Goal: Task Accomplishment & Management: Manage account settings

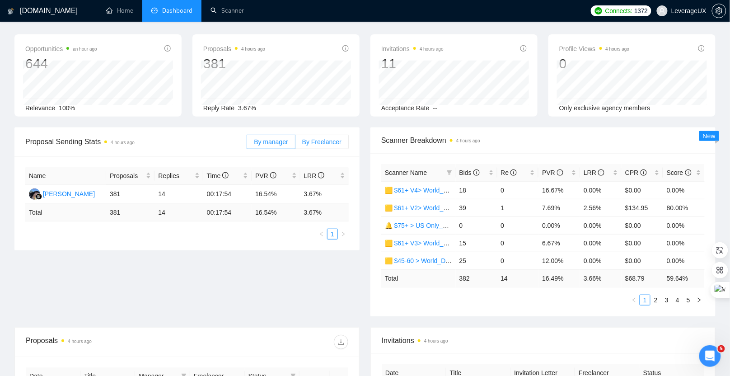
click at [326, 138] on span "By Freelancer" at bounding box center [321, 141] width 39 height 7
click at [295, 144] on input "By Freelancer" at bounding box center [295, 144] width 0 height 0
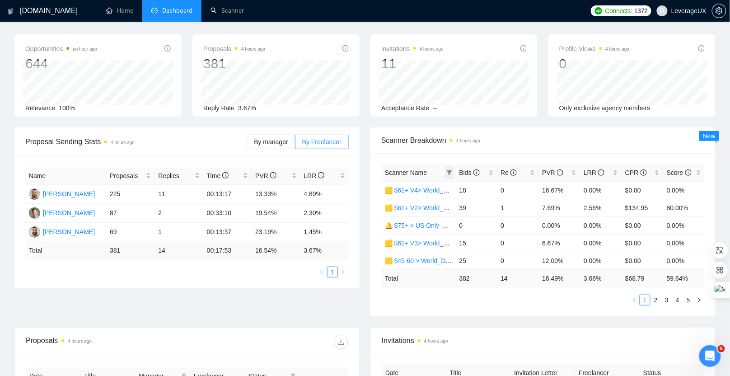
click at [447, 171] on icon "filter" at bounding box center [449, 172] width 5 height 5
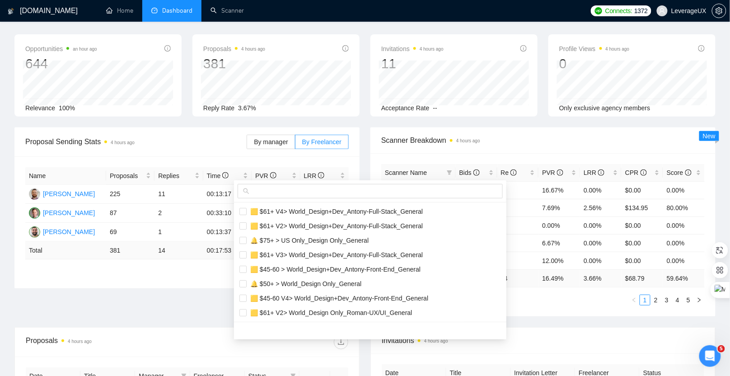
click at [313, 197] on div at bounding box center [370, 191] width 272 height 22
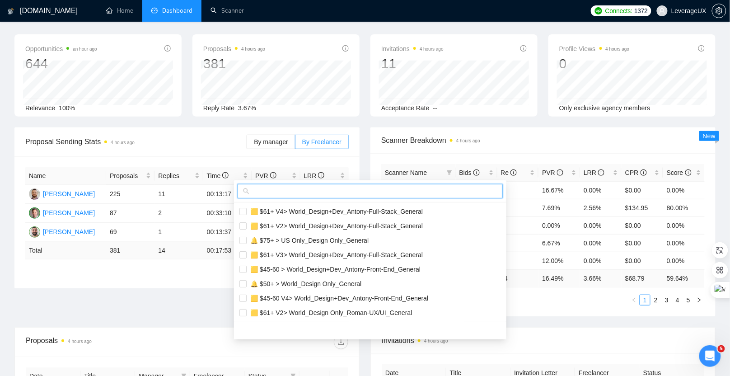
click at [312, 191] on input "text" at bounding box center [374, 191] width 246 height 10
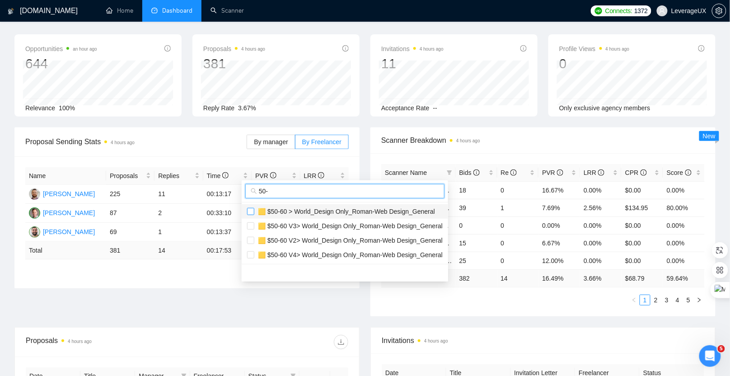
type input "50-"
click at [247, 213] on input "checkbox" at bounding box center [250, 211] width 7 height 7
checkbox input "true"
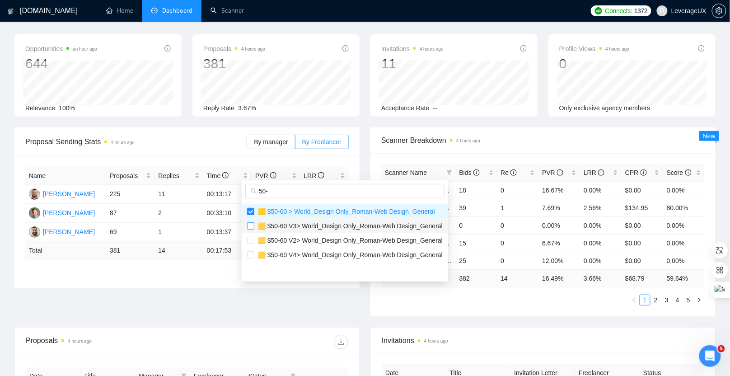
click at [248, 222] on label at bounding box center [250, 226] width 7 height 10
checkbox input "true"
click at [251, 237] on input "checkbox" at bounding box center [250, 240] width 7 height 7
checkbox input "true"
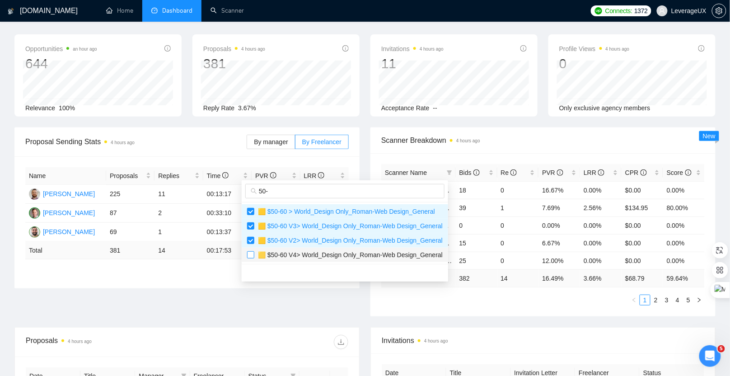
click at [253, 254] on input "checkbox" at bounding box center [250, 254] width 7 height 7
click at [248, 256] on input "checkbox" at bounding box center [250, 254] width 7 height 7
checkbox input "true"
click at [507, 138] on span "Scanner Breakdown 4 hours ago" at bounding box center [542, 140] width 323 height 11
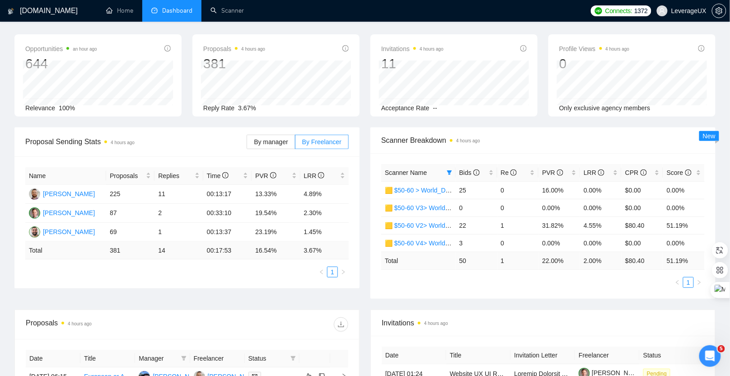
scroll to position [33, 0]
click at [411, 242] on link "🟨 $50-60 V4> World_Design Only_Roman-Web Design_General" at bounding box center [477, 241] width 185 height 7
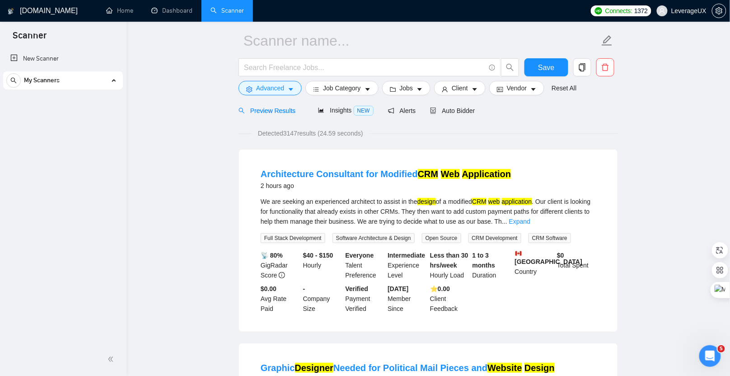
scroll to position [159, 0]
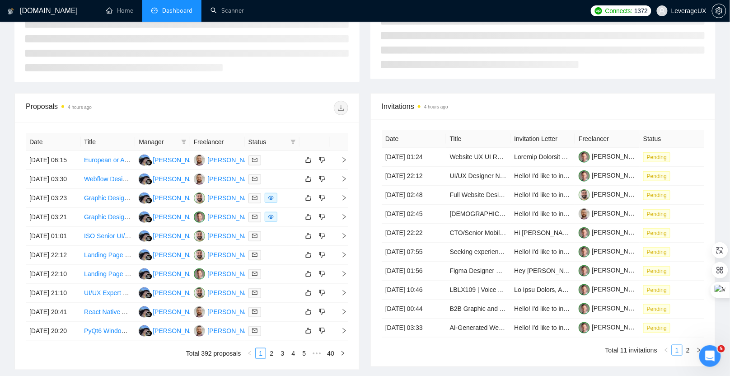
scroll to position [33, 0]
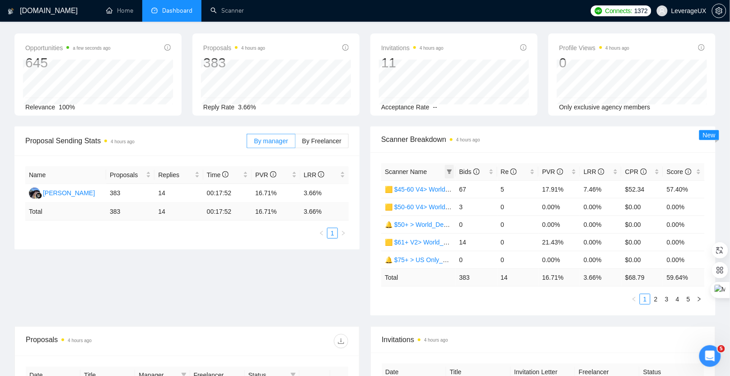
click at [450, 171] on icon "filter" at bounding box center [449, 171] width 5 height 5
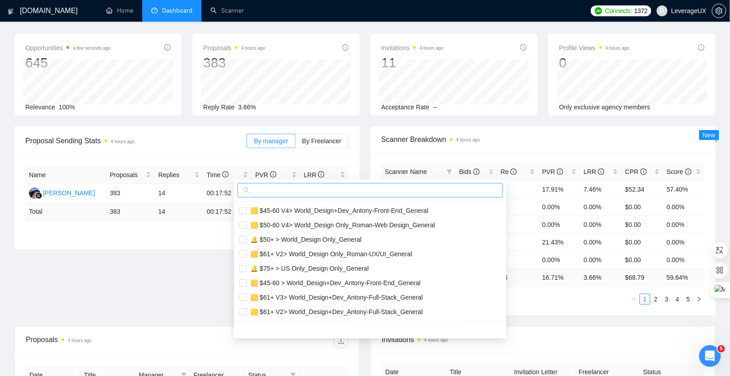
click at [341, 195] on span at bounding box center [370, 190] width 265 height 14
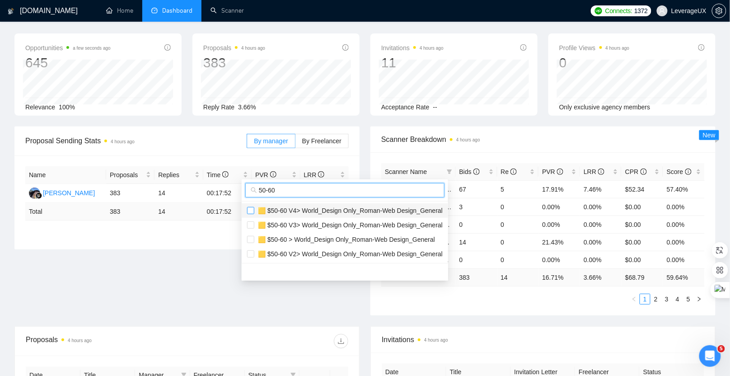
type input "50-60"
click at [249, 210] on input "checkbox" at bounding box center [250, 210] width 7 height 7
checkbox input "true"
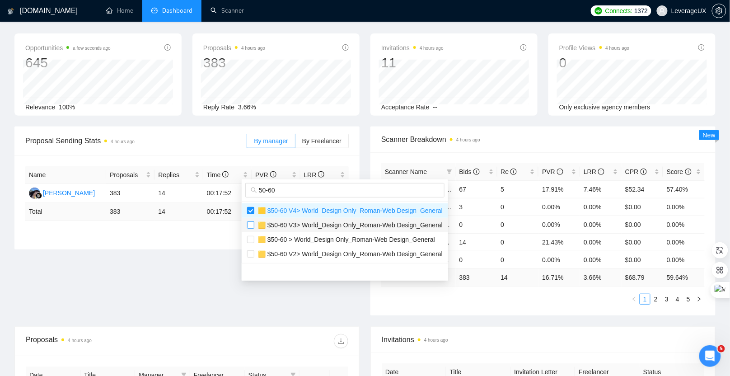
click at [248, 225] on input "checkbox" at bounding box center [250, 224] width 7 height 7
checkbox input "true"
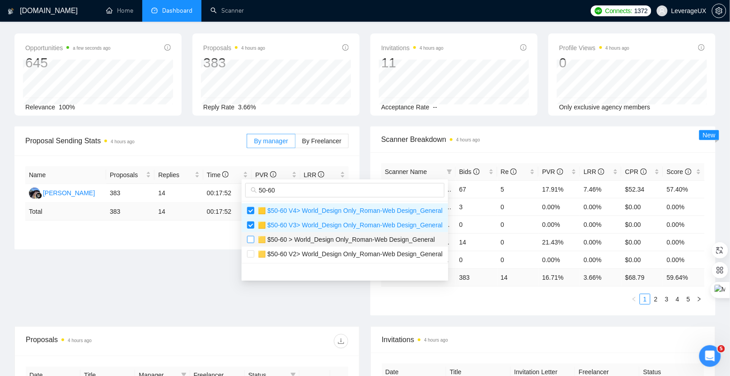
click at [250, 240] on input "checkbox" at bounding box center [250, 239] width 7 height 7
checkbox input "true"
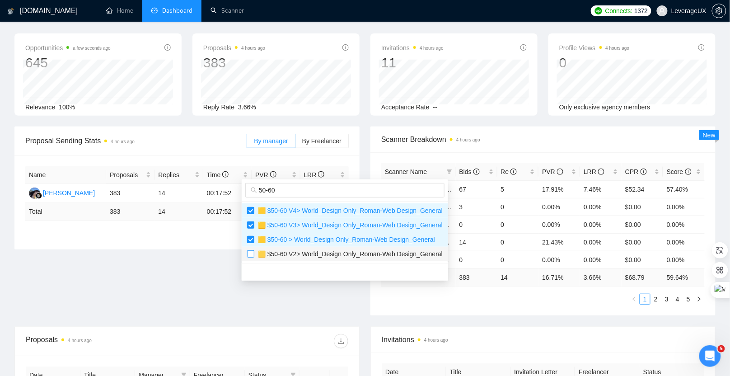
click at [250, 252] on input "checkbox" at bounding box center [250, 253] width 7 height 7
checkbox input "true"
click at [525, 149] on div "Scanner Breakdown 4 hours ago" at bounding box center [542, 139] width 323 height 26
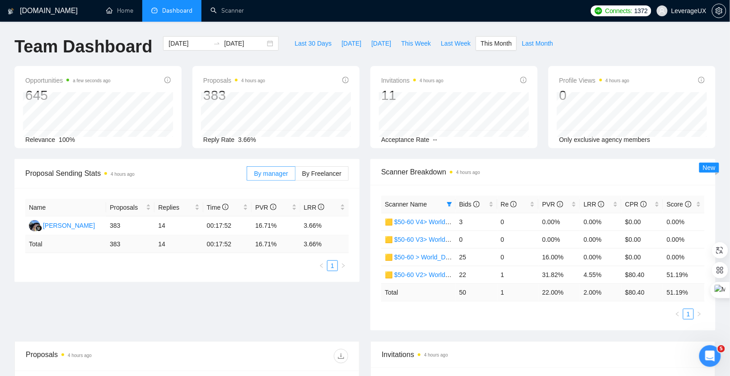
scroll to position [2, 0]
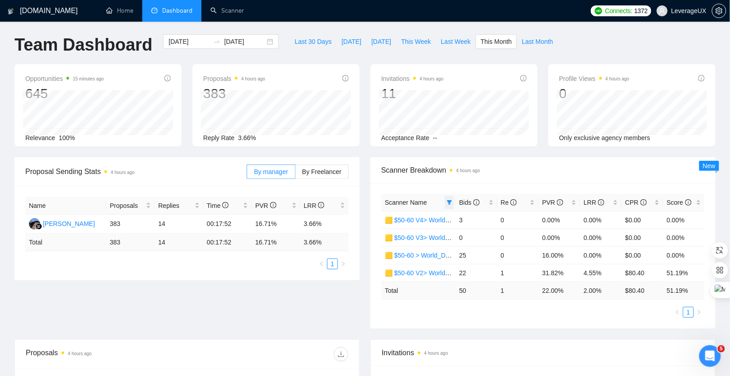
click at [447, 200] on icon "filter" at bounding box center [449, 202] width 5 height 5
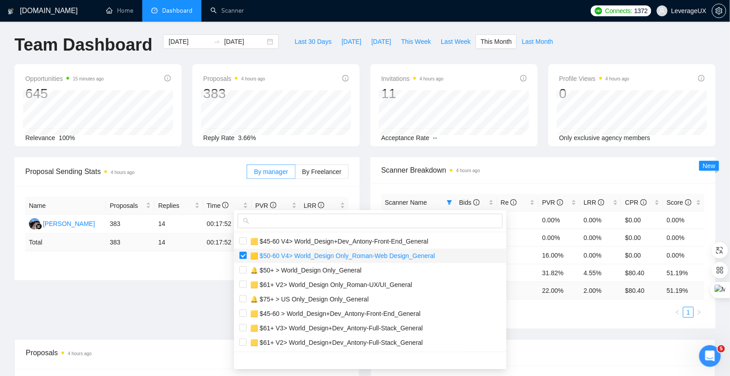
click at [242, 257] on input "checkbox" at bounding box center [242, 255] width 7 height 7
checkbox input "false"
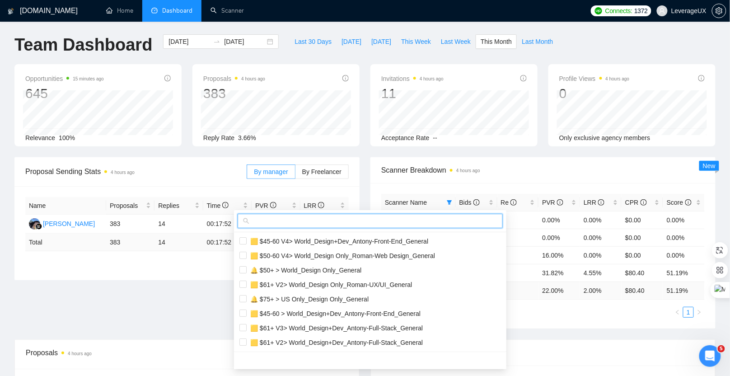
click at [281, 219] on input "text" at bounding box center [374, 221] width 246 height 10
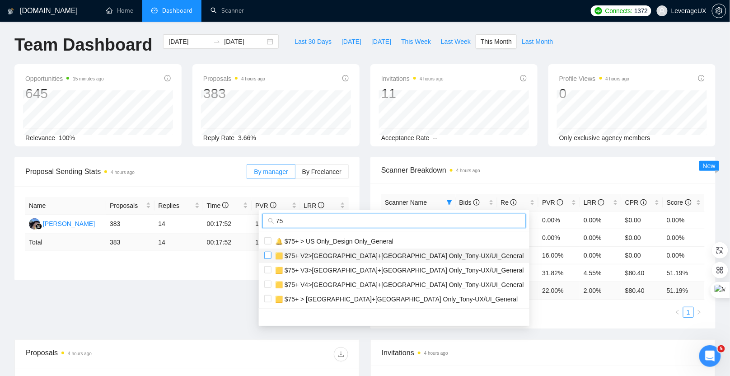
type input "75"
click at [267, 255] on input "checkbox" at bounding box center [267, 255] width 7 height 7
checkbox input "true"
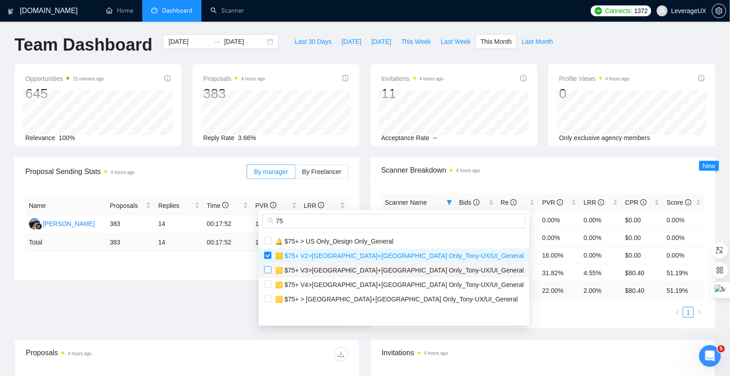
click at [269, 273] on label at bounding box center [267, 270] width 7 height 10
click at [269, 273] on input "checkbox" at bounding box center [267, 269] width 7 height 7
checkbox input "false"
click at [267, 283] on input "checkbox" at bounding box center [267, 283] width 7 height 7
checkbox input "true"
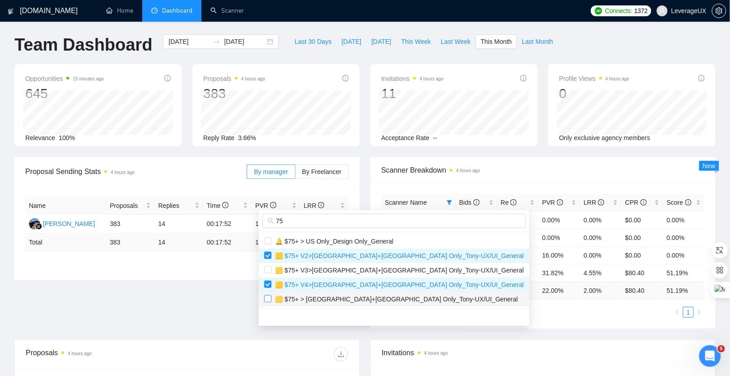
drag, startPoint x: 267, startPoint y: 298, endPoint x: 268, endPoint y: 293, distance: 5.0
click at [267, 299] on input "checkbox" at bounding box center [267, 298] width 7 height 7
checkbox input "true"
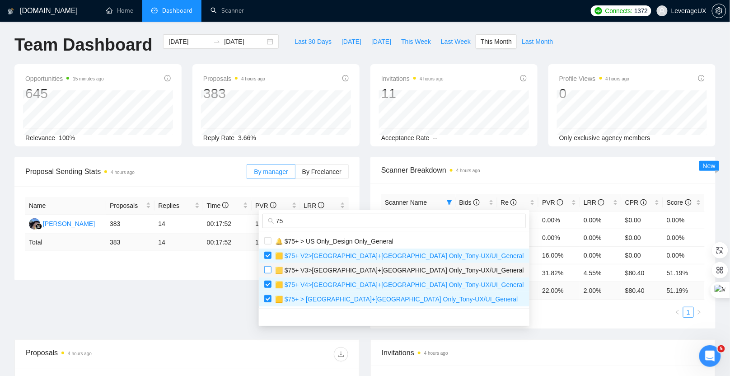
click at [266, 266] on input "checkbox" at bounding box center [267, 269] width 7 height 7
checkbox input "true"
click at [522, 167] on span "Scanner Breakdown 4 hours ago" at bounding box center [542, 169] width 323 height 11
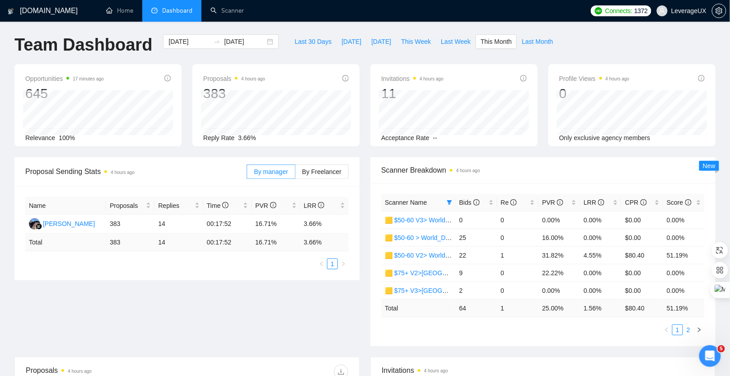
click at [687, 328] on link "2" at bounding box center [688, 330] width 10 height 10
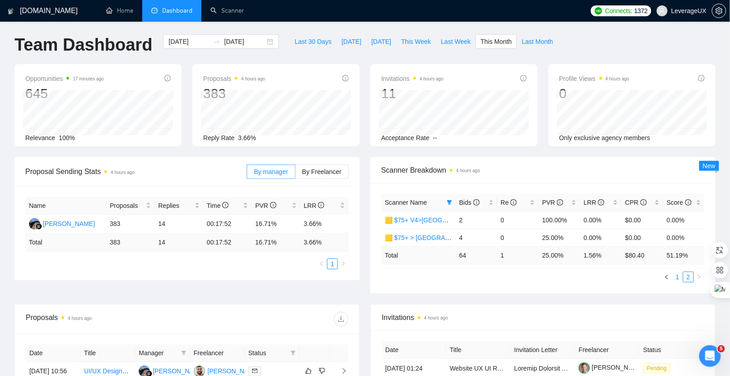
click at [676, 275] on link "1" at bounding box center [678, 277] width 10 height 10
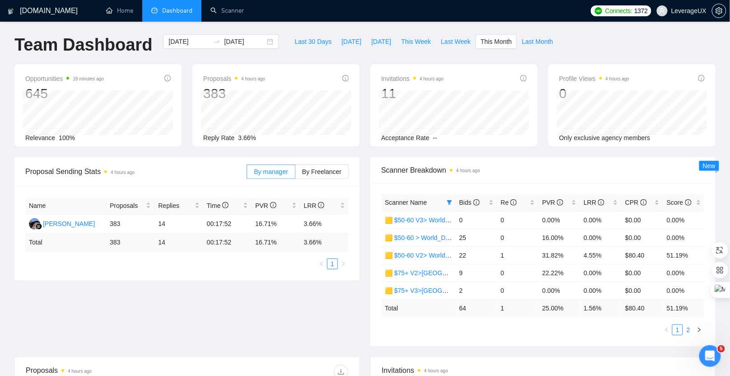
click at [690, 328] on link "2" at bounding box center [688, 330] width 10 height 10
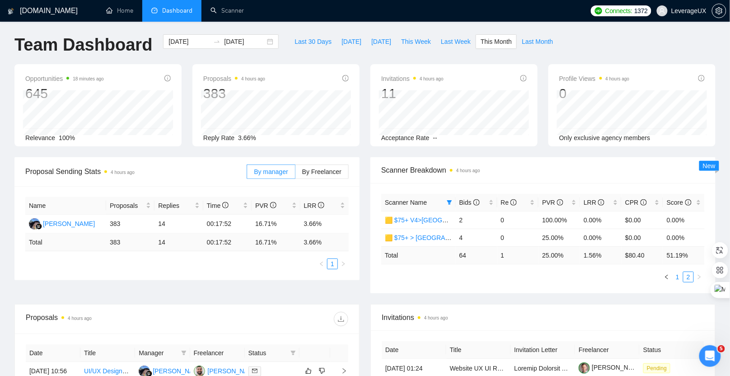
click at [677, 277] on link "1" at bounding box center [678, 277] width 10 height 10
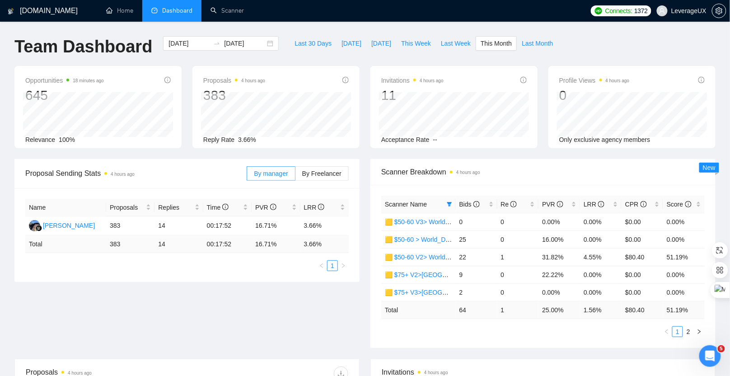
scroll to position [0, 0]
click at [444, 201] on div "Scanner Name" at bounding box center [418, 204] width 67 height 10
click at [447, 200] on span at bounding box center [449, 204] width 9 height 14
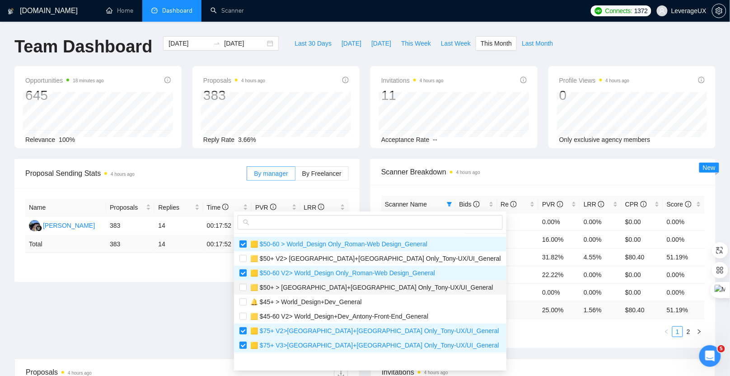
scroll to position [173, 0]
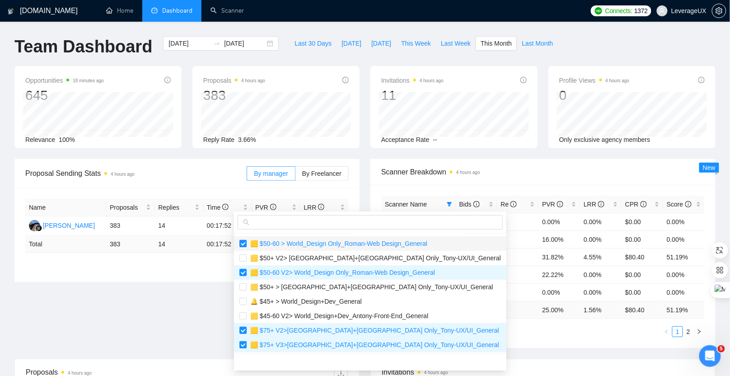
click at [240, 241] on input "checkbox" at bounding box center [242, 243] width 7 height 7
checkbox input "false"
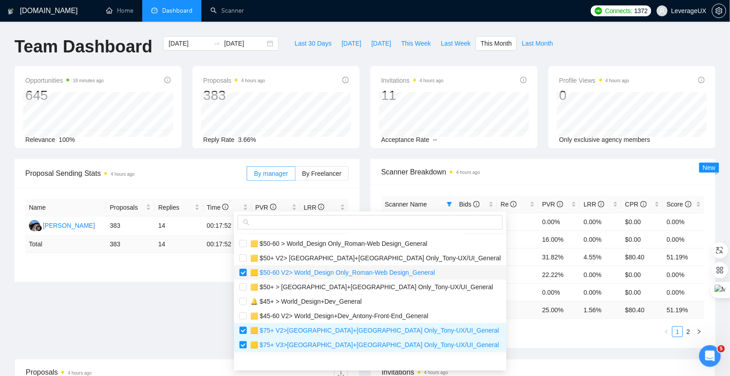
click at [244, 272] on input "checkbox" at bounding box center [242, 272] width 7 height 7
checkbox input "false"
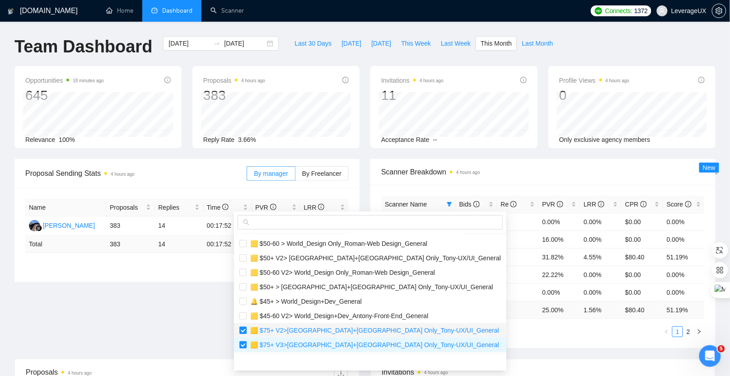
click at [243, 330] on input "checkbox" at bounding box center [242, 330] width 7 height 7
checkbox input "false"
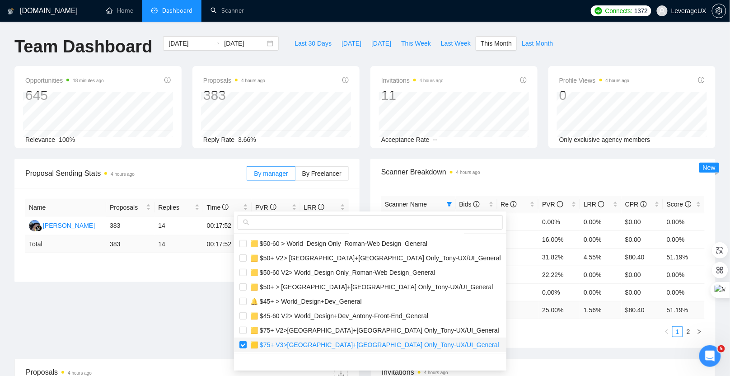
click at [247, 350] on li "🟨 $75+ V3>[GEOGRAPHIC_DATA]+[GEOGRAPHIC_DATA] Only_Tony-UX/UI_General" at bounding box center [370, 344] width 272 height 14
checkbox input "false"
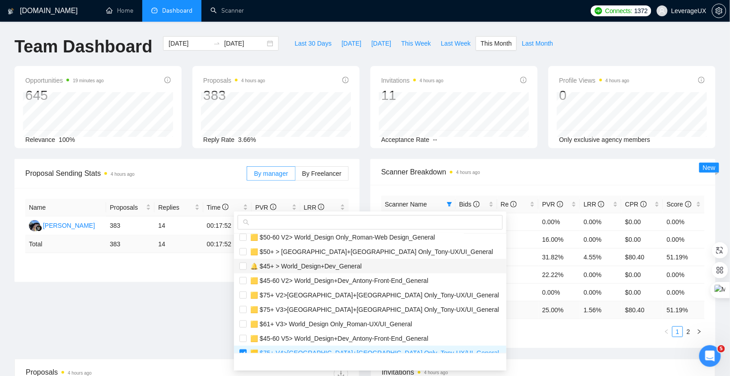
scroll to position [234, 0]
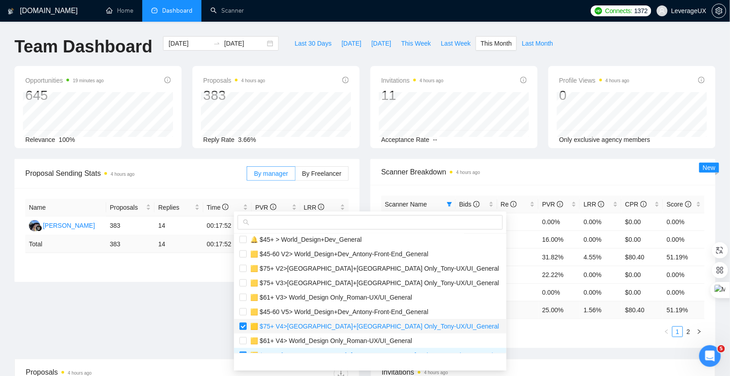
click at [241, 327] on input "checkbox" at bounding box center [242, 325] width 7 height 7
checkbox input "false"
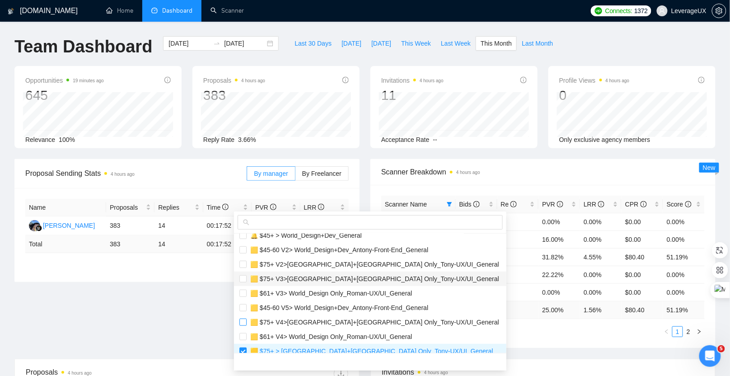
scroll to position [245, 0]
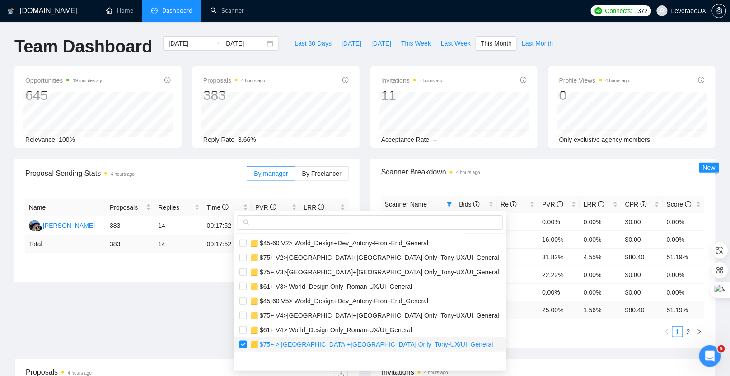
click at [246, 343] on input "checkbox" at bounding box center [242, 344] width 7 height 7
checkbox input "false"
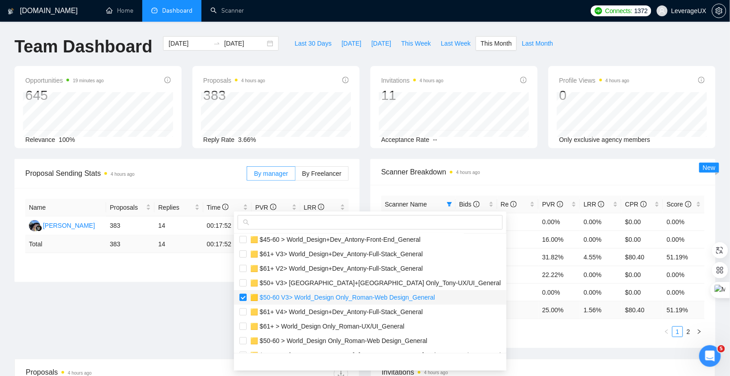
click at [241, 298] on input "checkbox" at bounding box center [242, 297] width 7 height 7
checkbox input "false"
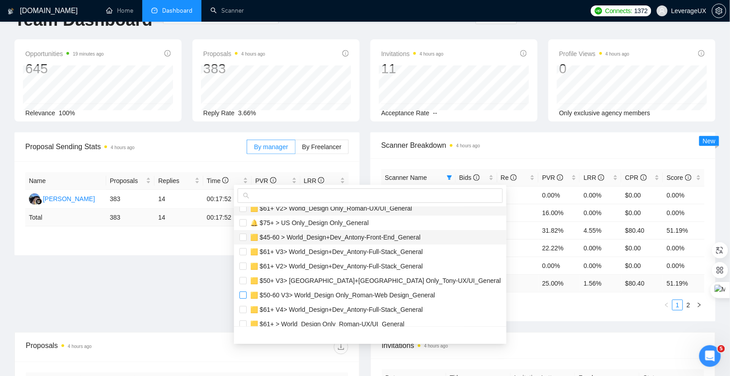
scroll to position [51, 0]
click at [242, 284] on label at bounding box center [242, 281] width 7 height 10
click at [242, 284] on input "checkbox" at bounding box center [242, 280] width 7 height 7
click at [243, 277] on input "checkbox" at bounding box center [242, 280] width 7 height 7
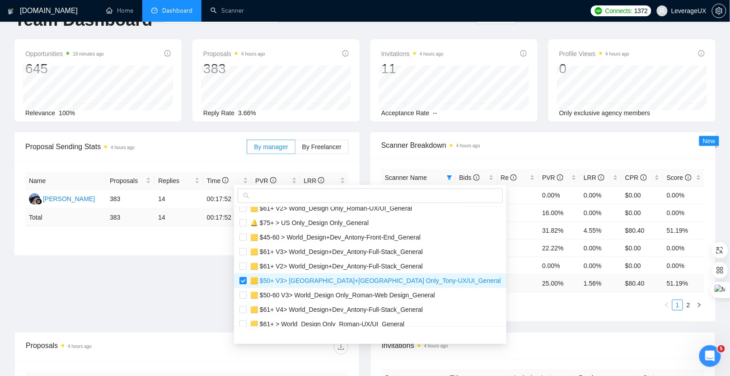
click at [526, 153] on div "Scanner Breakdown 4 hours ago" at bounding box center [542, 145] width 323 height 26
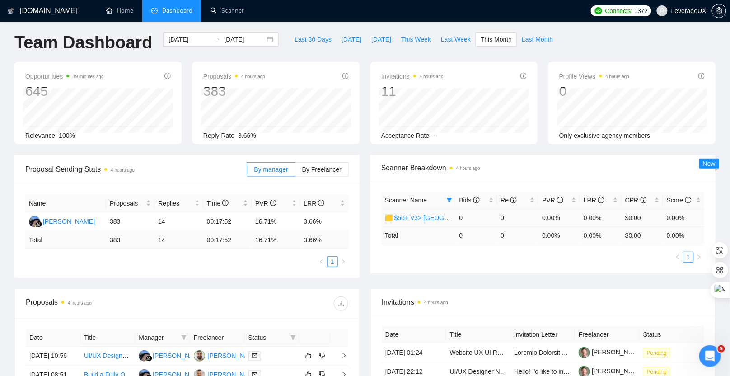
scroll to position [0, 0]
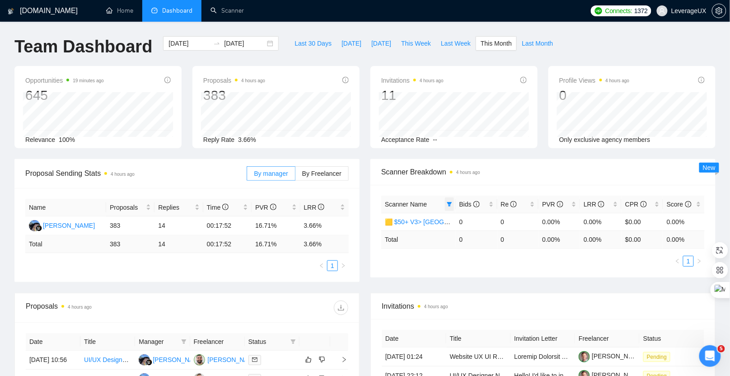
click at [450, 202] on icon "filter" at bounding box center [449, 204] width 5 height 5
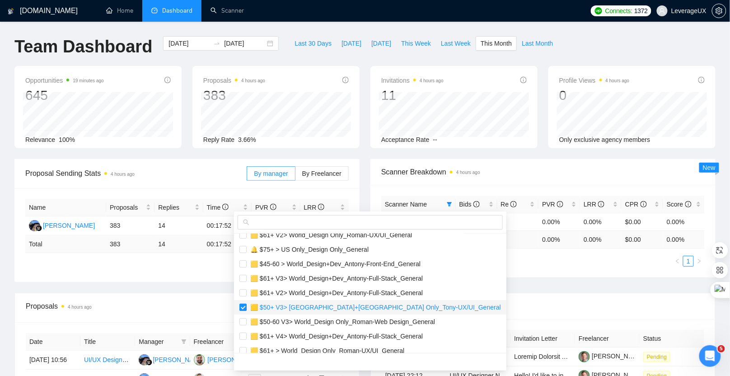
click at [241, 311] on input "checkbox" at bounding box center [242, 307] width 7 height 7
checkbox input "false"
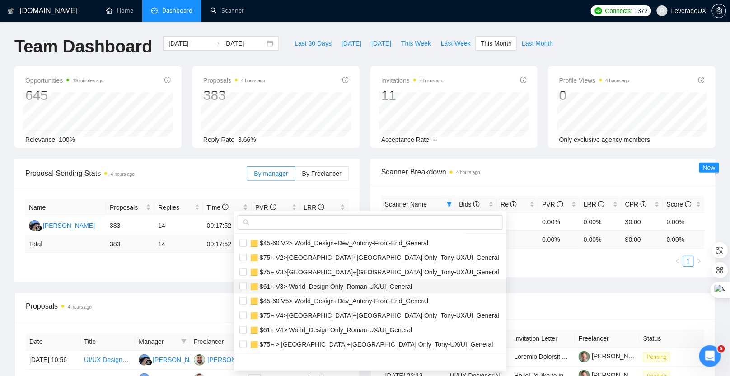
scroll to position [111, 0]
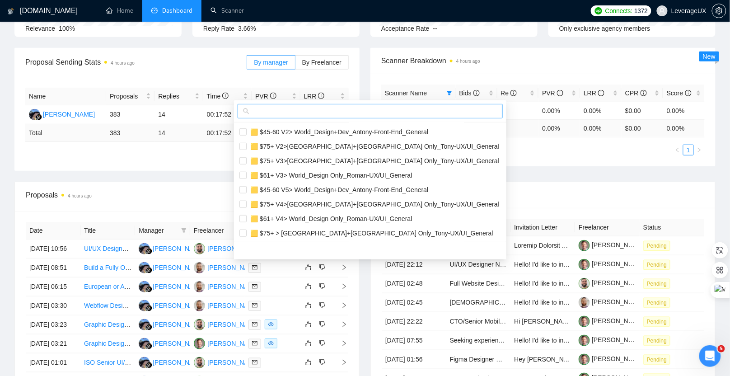
click at [298, 110] on input "text" at bounding box center [374, 111] width 246 height 10
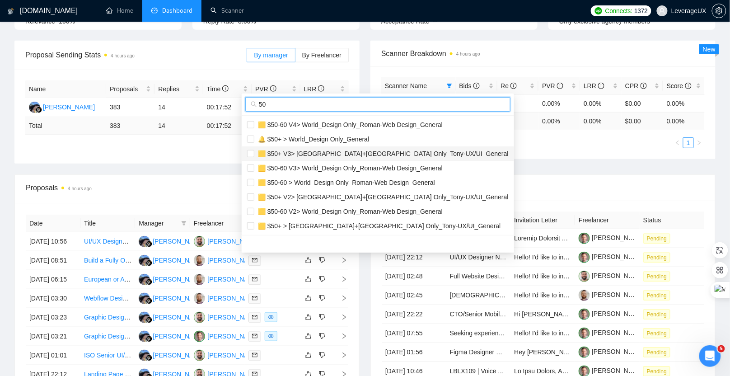
scroll to position [119, 0]
type input "50"
click at [350, 223] on span "🟨 $50+ > [GEOGRAPHIC_DATA]+[GEOGRAPHIC_DATA] Only_Tony-UX/UI_General" at bounding box center [377, 225] width 247 height 7
checkbox input "true"
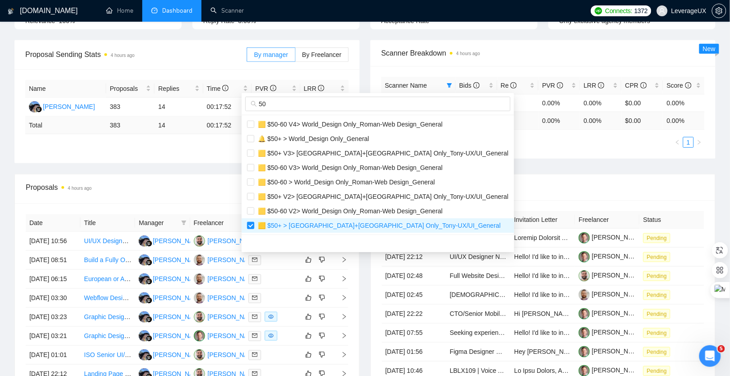
click at [509, 222] on th "Title" at bounding box center [478, 220] width 65 height 18
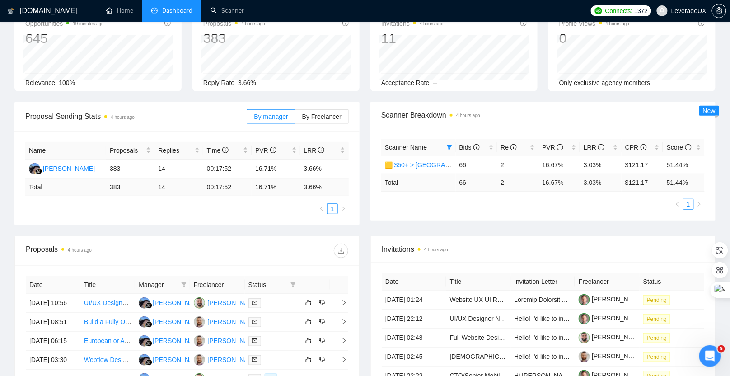
scroll to position [0, 0]
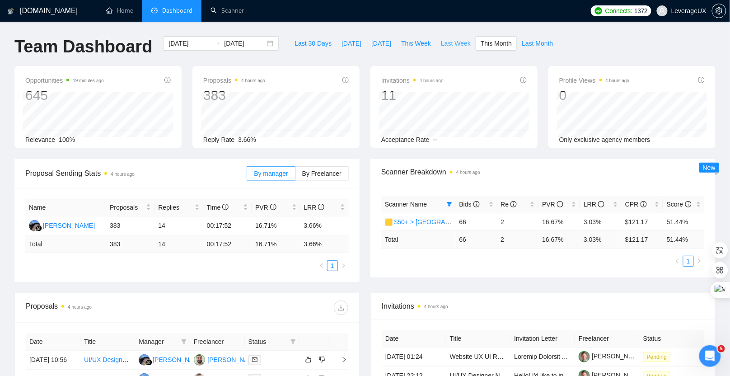
drag, startPoint x: 455, startPoint y: 47, endPoint x: 456, endPoint y: 60, distance: 12.7
click at [455, 47] on span "Last Week" at bounding box center [456, 43] width 30 height 10
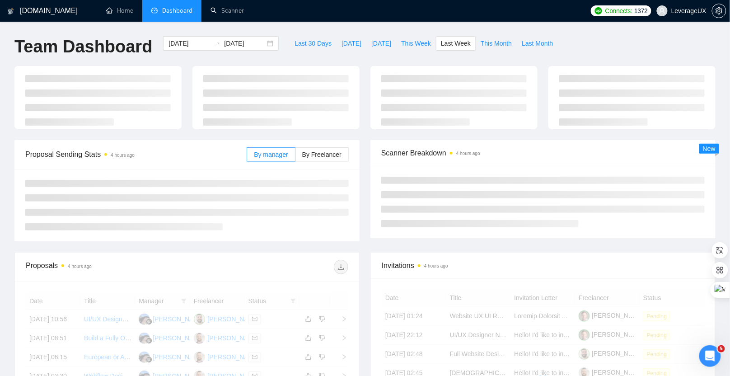
type input "2025-09-15"
type input "2025-09-21"
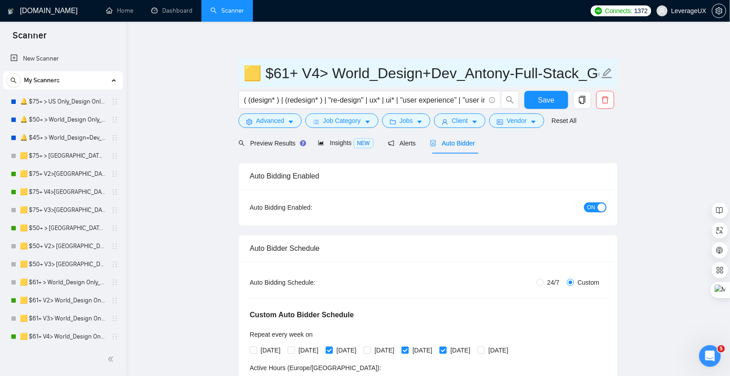
drag, startPoint x: 545, startPoint y: 107, endPoint x: 502, endPoint y: 85, distance: 48.3
click at [545, 107] on button "Save" at bounding box center [546, 100] width 44 height 18
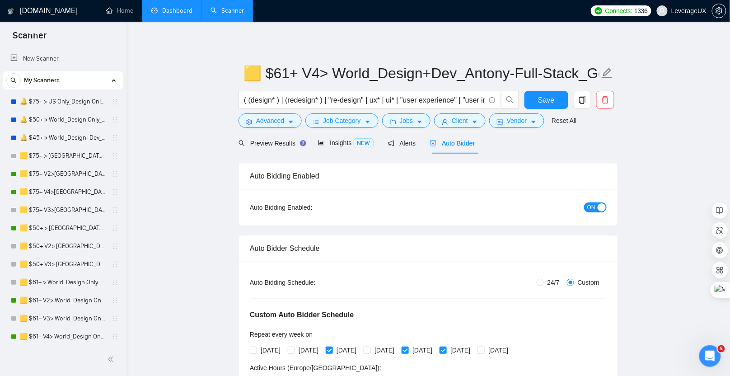
click at [190, 12] on link "Dashboard" at bounding box center [171, 11] width 41 height 8
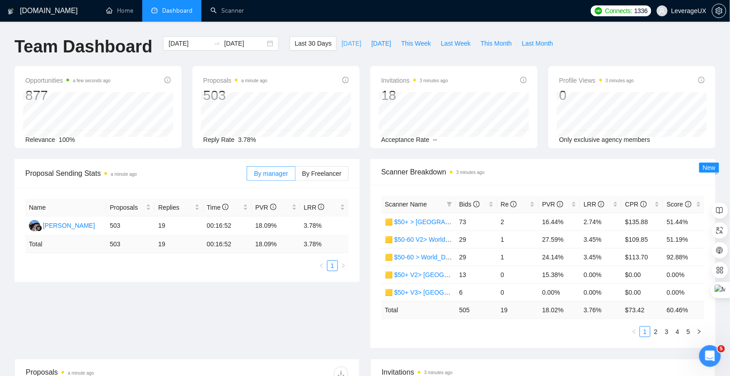
click at [341, 45] on span "Today" at bounding box center [351, 43] width 20 height 10
click at [334, 166] on label "By Freelancer" at bounding box center [321, 173] width 53 height 14
click at [295, 176] on input "By Freelancer" at bounding box center [295, 176] width 0 height 0
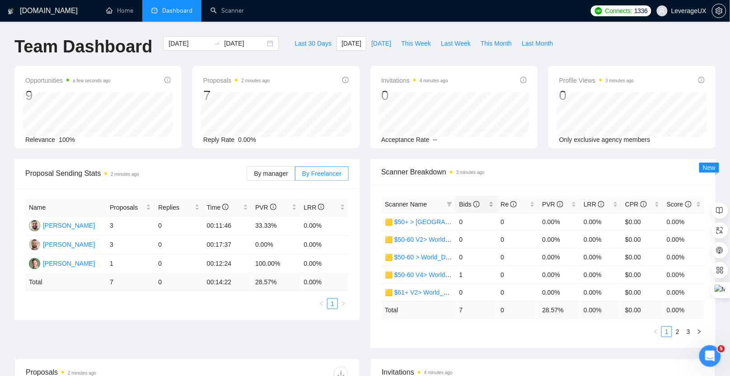
click at [472, 199] on span "Bids" at bounding box center [473, 204] width 28 height 10
click at [376, 47] on span "Yesterday" at bounding box center [381, 43] width 20 height 10
type input "2025-09-21"
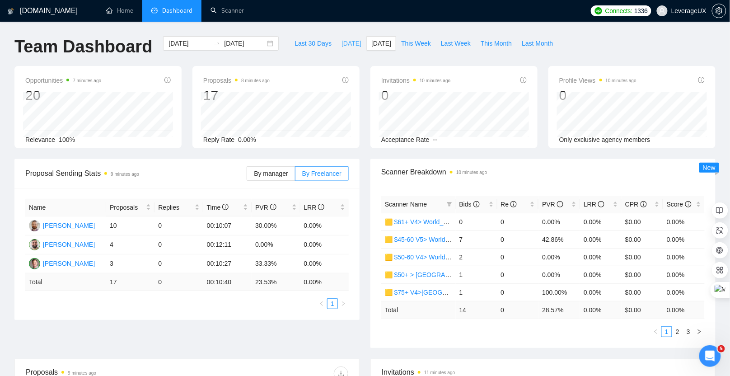
click at [341, 42] on span "Today" at bounding box center [351, 43] width 20 height 10
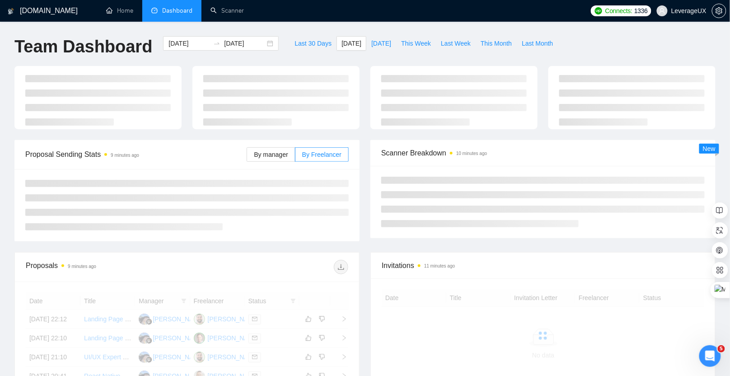
type input "2025-09-22"
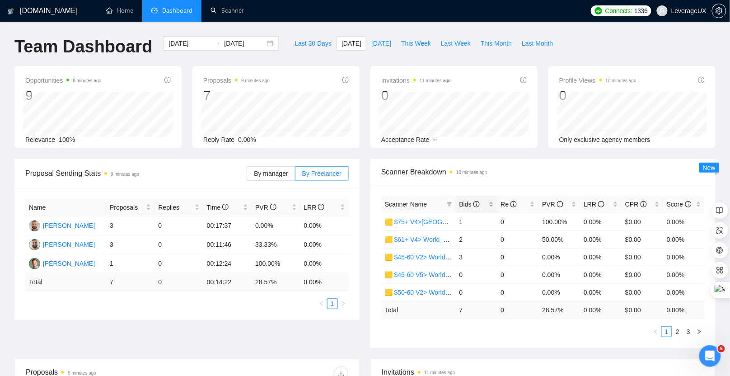
click at [466, 201] on span "Bids" at bounding box center [469, 204] width 20 height 7
click at [680, 330] on link "2" at bounding box center [678, 332] width 10 height 10
click at [371, 40] on span "Yesterday" at bounding box center [381, 43] width 20 height 10
type input "2025-09-21"
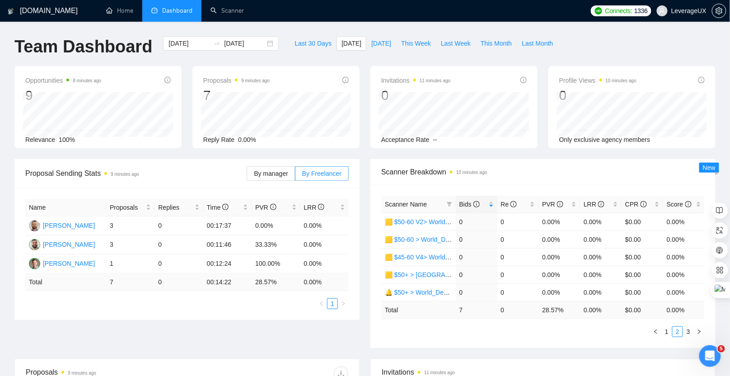
type input "2025-09-21"
click at [216, 14] on link "Scanner" at bounding box center [226, 11] width 33 height 8
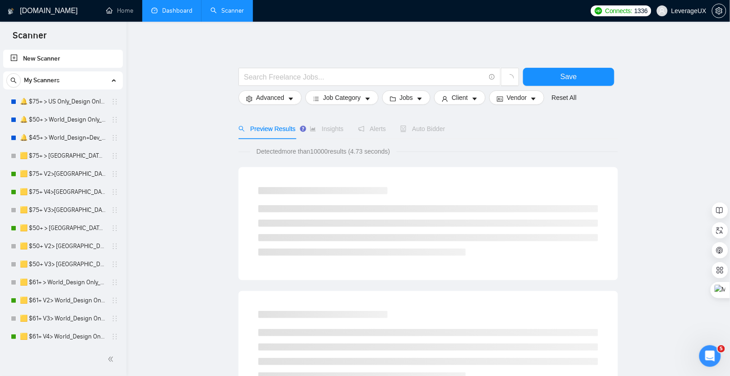
click at [172, 11] on link "Dashboard" at bounding box center [171, 11] width 41 height 8
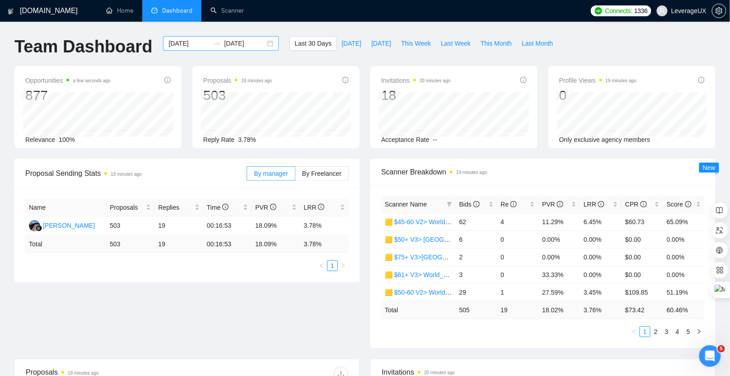
click at [264, 43] on div "2025-08-23 2025-09-22" at bounding box center [221, 43] width 116 height 14
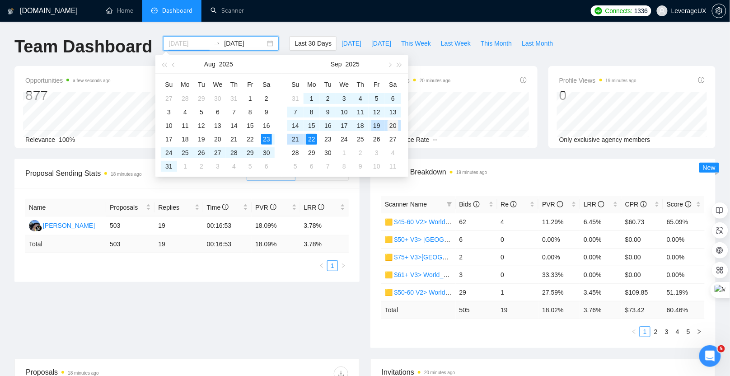
type input "2025-09-20"
click at [389, 125] on div "20" at bounding box center [393, 125] width 11 height 11
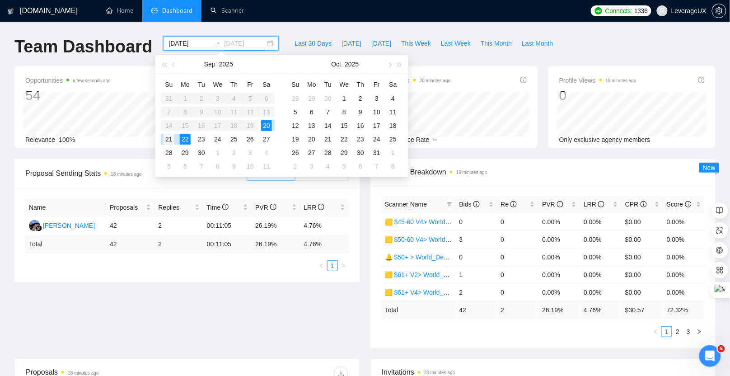
type input "2025-09-21"
click at [170, 138] on div "21" at bounding box center [168, 139] width 11 height 11
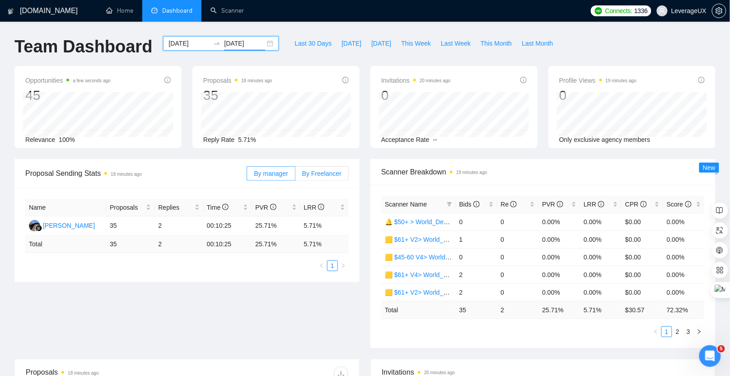
click at [323, 174] on span "By Freelancer" at bounding box center [321, 173] width 39 height 7
click at [295, 176] on input "By Freelancer" at bounding box center [295, 176] width 0 height 0
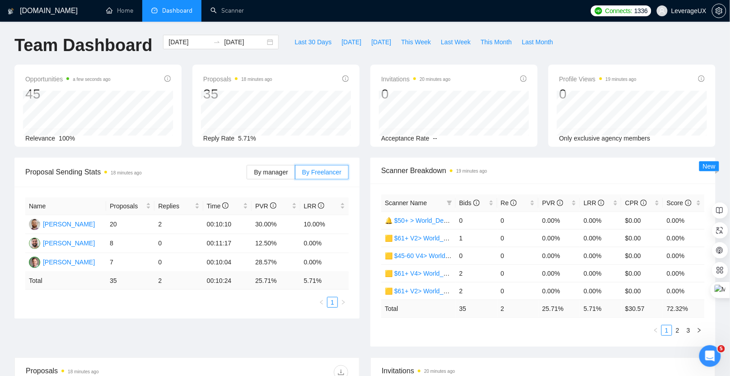
scroll to position [2, 0]
click at [464, 206] on div "Bids" at bounding box center [476, 202] width 34 height 10
click at [677, 329] on link "2" at bounding box center [678, 330] width 10 height 10
click at [688, 327] on link "3" at bounding box center [688, 330] width 10 height 10
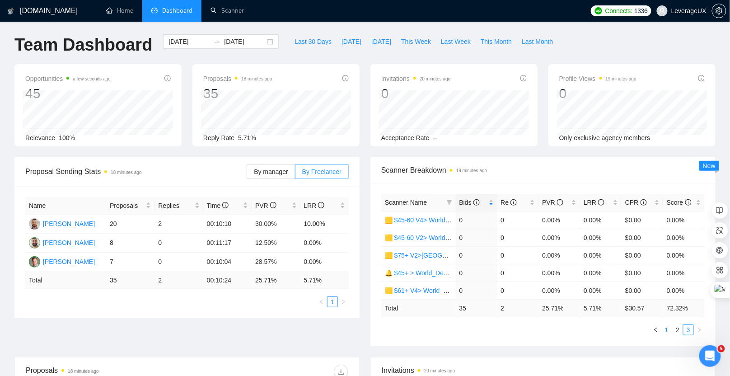
click at [669, 329] on link "1" at bounding box center [667, 330] width 10 height 10
click at [229, 11] on link "Scanner" at bounding box center [226, 11] width 33 height 8
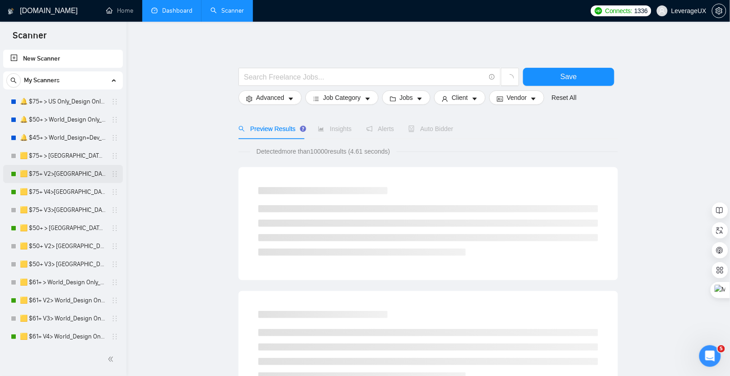
click at [54, 182] on link "🟨 $75+ V2>[GEOGRAPHIC_DATA]+[GEOGRAPHIC_DATA] Only_Tony-UX/UI_General" at bounding box center [63, 174] width 86 height 18
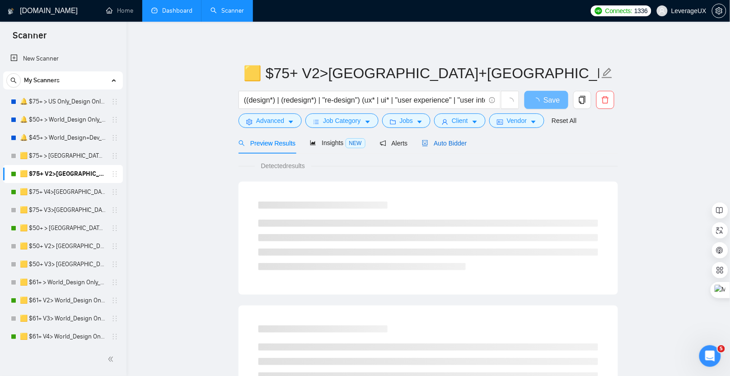
click at [459, 145] on span "Auto Bidder" at bounding box center [444, 143] width 45 height 7
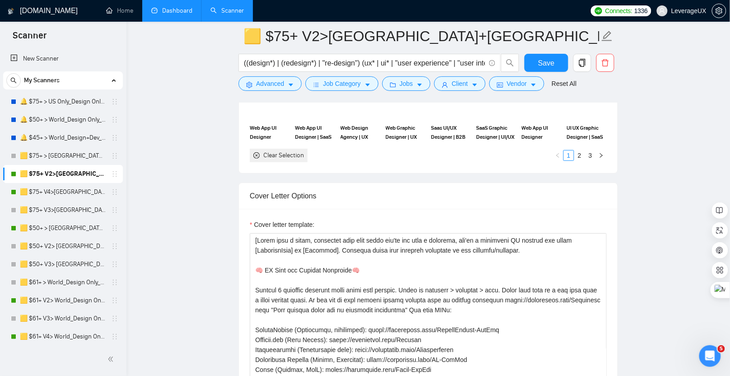
scroll to position [1104, 0]
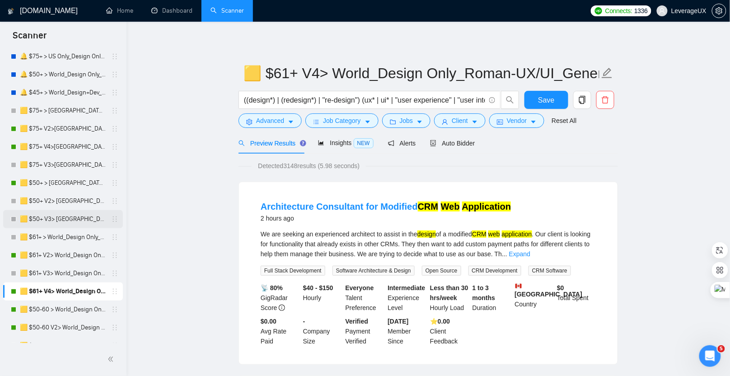
scroll to position [46, 0]
click at [454, 145] on span "Auto Bidder" at bounding box center [452, 143] width 45 height 7
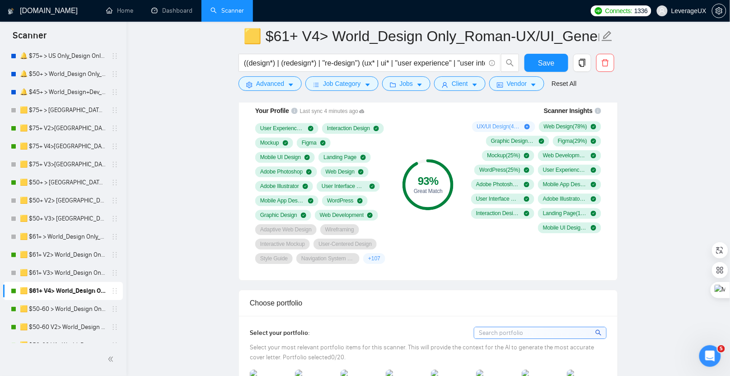
scroll to position [540, 0]
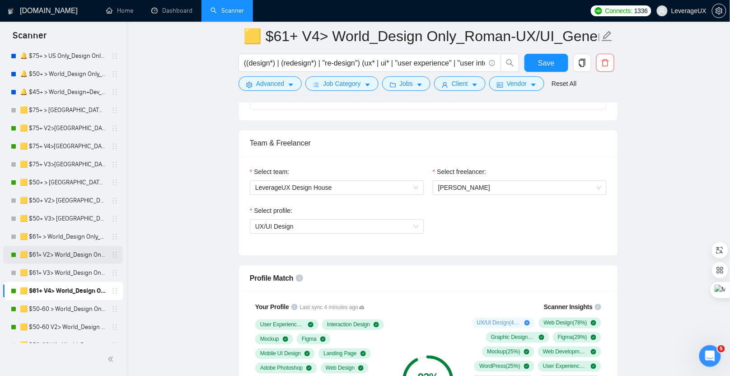
click at [79, 257] on link "🟨 $61+ V2> World_Design Only_Roman-UX/UI_General" at bounding box center [63, 255] width 86 height 18
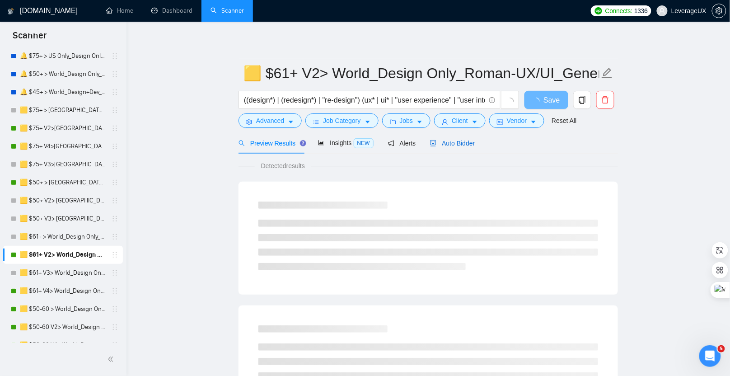
click at [462, 140] on span "Auto Bidder" at bounding box center [452, 143] width 45 height 7
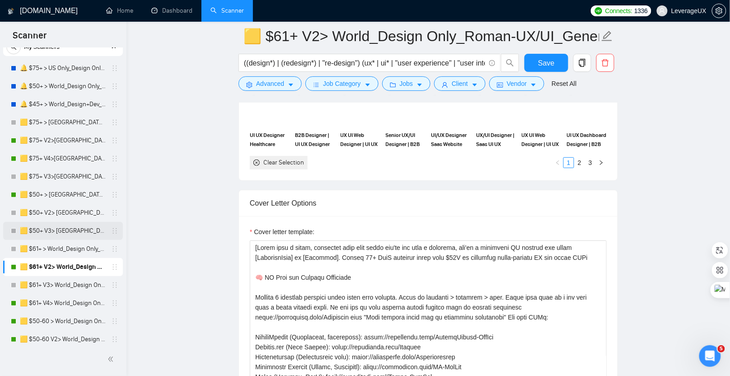
scroll to position [14, 0]
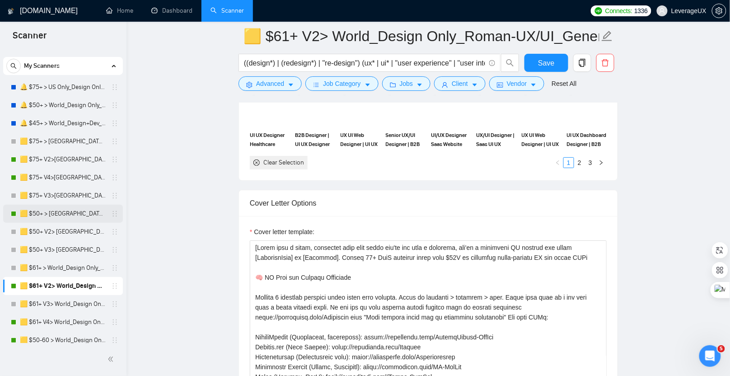
click at [83, 212] on link "🟨 $50+ > [GEOGRAPHIC_DATA]+[GEOGRAPHIC_DATA] Only_Tony-UX/UI_General" at bounding box center [63, 214] width 86 height 18
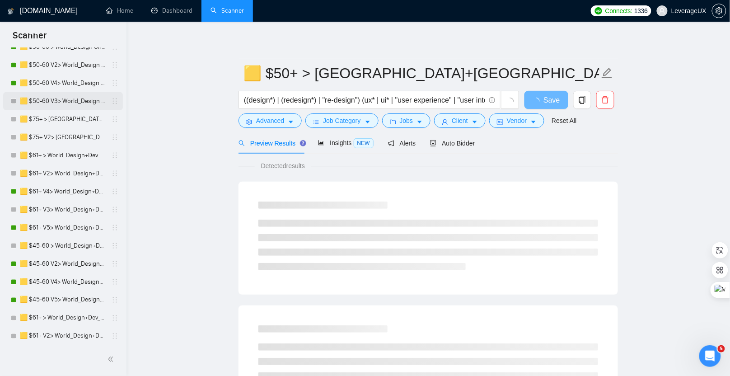
scroll to position [309, 0]
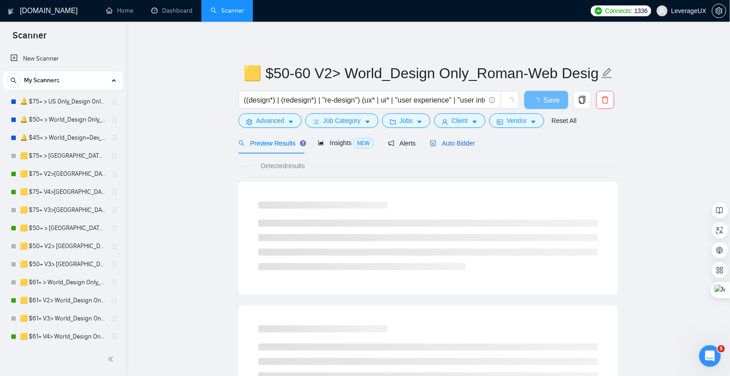
click at [468, 144] on span "Auto Bidder" at bounding box center [452, 143] width 45 height 7
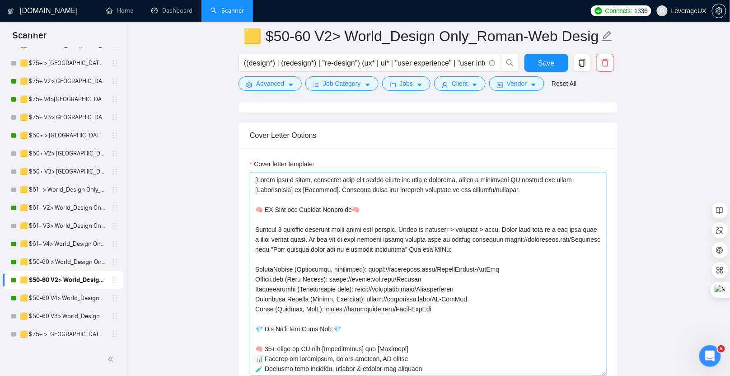
scroll to position [1121, 0]
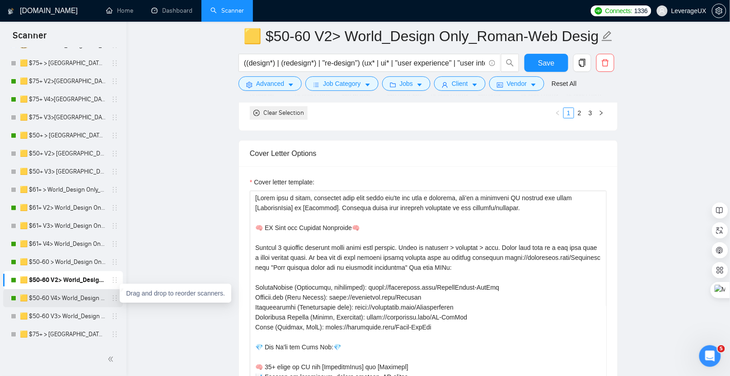
click at [87, 300] on link "🟨 $50-60 V4> World_Design Only_Roman-Web Design_General" at bounding box center [63, 298] width 86 height 18
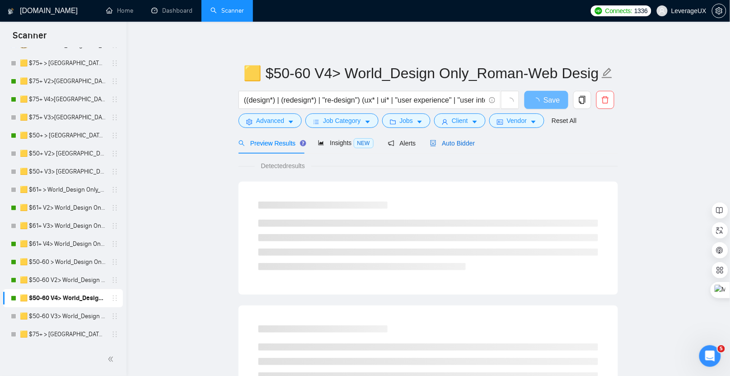
click at [468, 142] on span "Auto Bidder" at bounding box center [452, 143] width 45 height 7
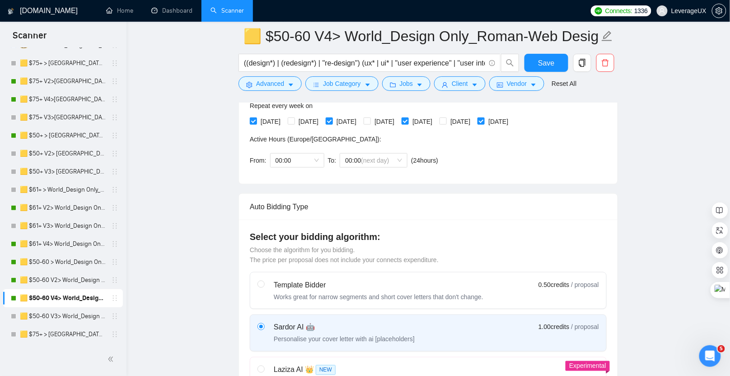
scroll to position [236, 0]
click at [86, 280] on link "🟨 $50-60 V2> World_Design Only_Roman-Web Design_General" at bounding box center [63, 280] width 86 height 18
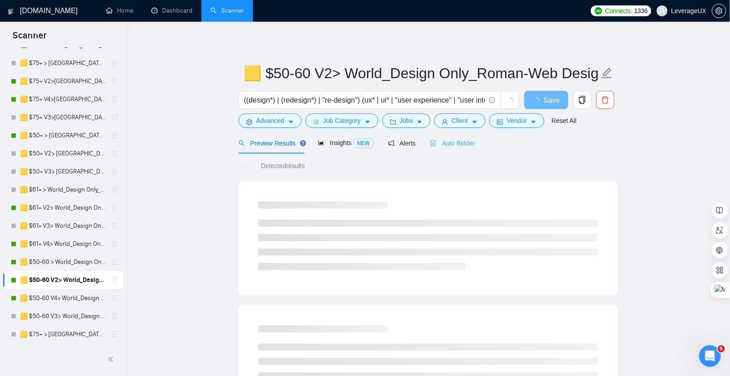
click at [458, 148] on div "Auto Bidder" at bounding box center [452, 142] width 45 height 21
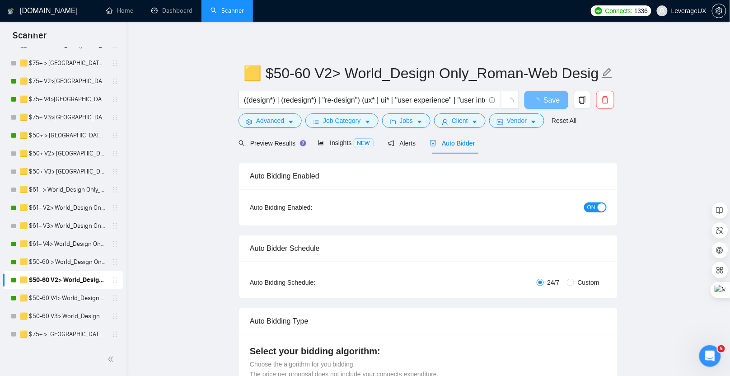
radio input "false"
radio input "true"
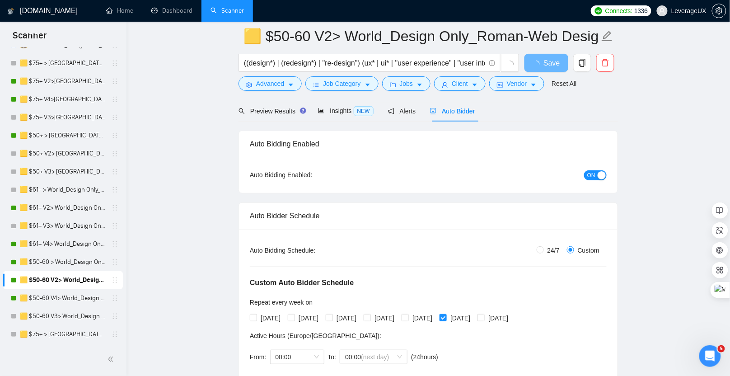
scroll to position [44, 0]
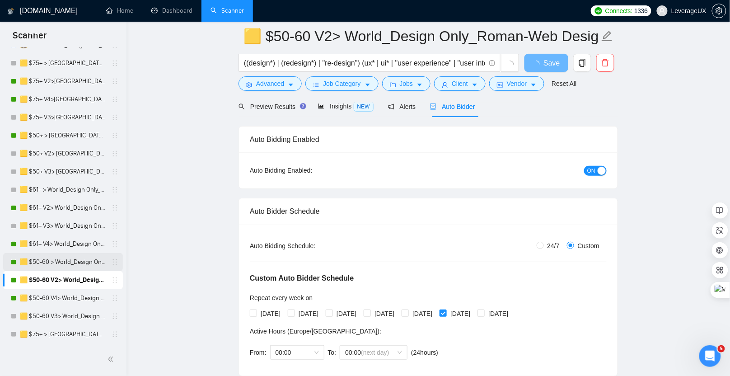
click at [77, 261] on link "🟨 $50-60 > World_Design Only_Roman-Web Design_General" at bounding box center [63, 262] width 86 height 18
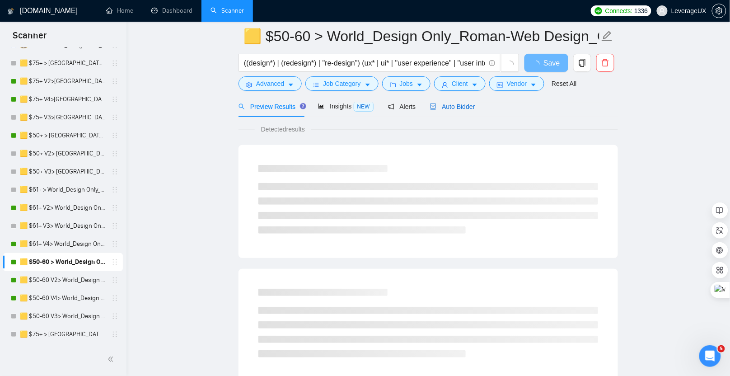
click at [456, 105] on span "Auto Bidder" at bounding box center [452, 106] width 45 height 7
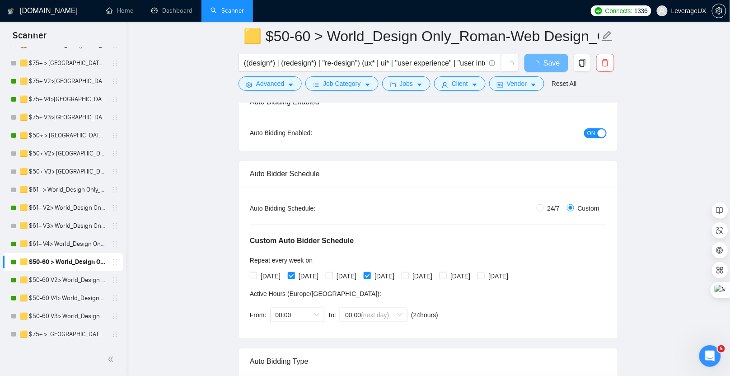
scroll to position [93, 0]
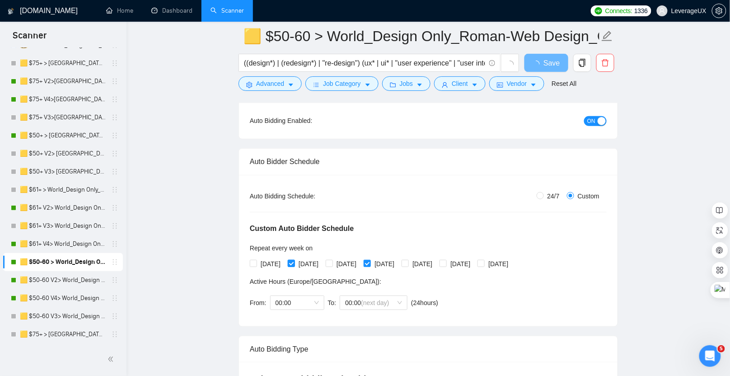
click at [293, 262] on input "[DATE]" at bounding box center [291, 263] width 6 height 6
checkbox input "false"
click at [542, 61] on span "Save" at bounding box center [546, 62] width 16 height 11
click at [67, 283] on link "🟨 $50-60 V2> World_Design Only_Roman-Web Design_General" at bounding box center [63, 280] width 86 height 18
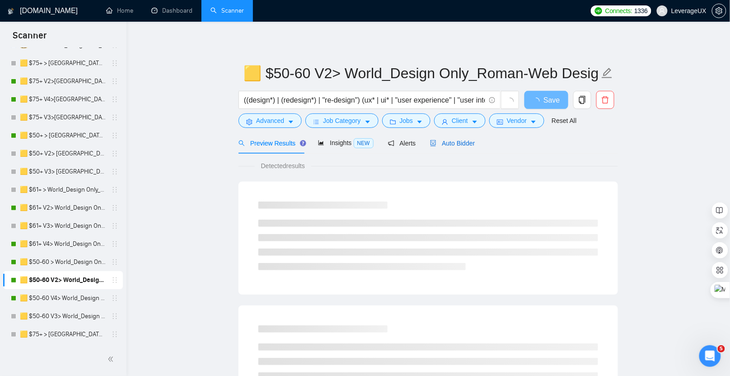
click at [456, 145] on span "Auto Bidder" at bounding box center [452, 143] width 45 height 7
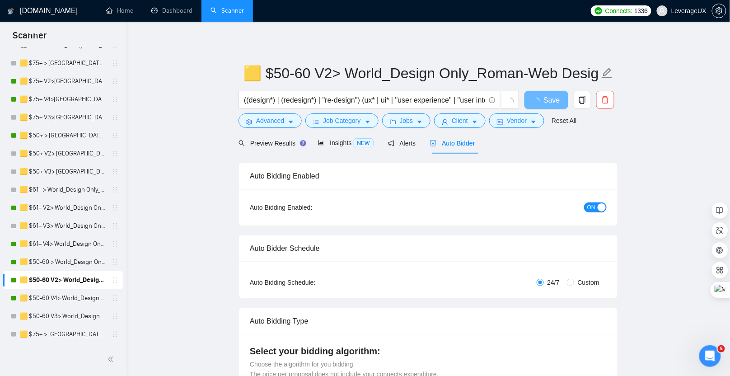
radio input "false"
radio input "true"
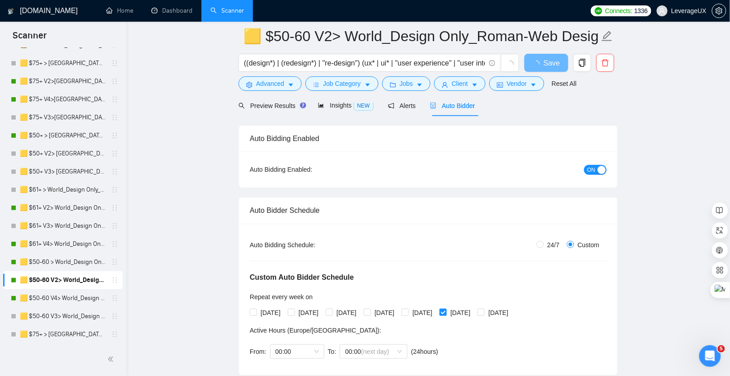
scroll to position [53, 0]
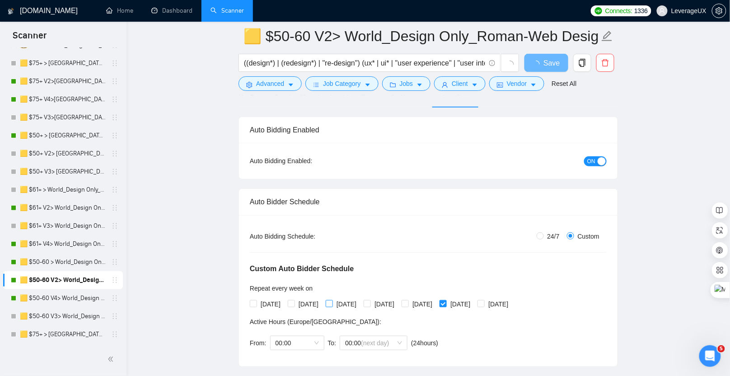
click at [332, 303] on input "[DATE]" at bounding box center [329, 303] width 6 height 6
checkbox input "true"
drag, startPoint x: 298, startPoint y: 302, endPoint x: 307, endPoint y: 285, distance: 19.8
click at [295, 302] on span at bounding box center [291, 303] width 7 height 7
click at [294, 302] on input "[DATE]" at bounding box center [291, 303] width 6 height 6
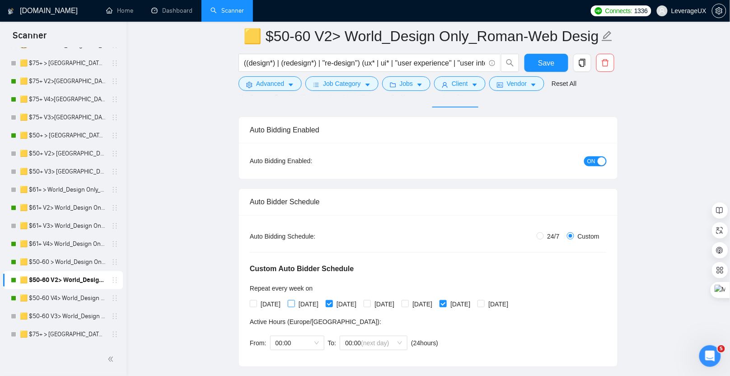
checkbox input "true"
click at [543, 59] on span "Save" at bounding box center [546, 62] width 16 height 11
click at [65, 295] on link "🟨 $50-60 V4> World_Design Only_Roman-Web Design_General" at bounding box center [63, 298] width 86 height 18
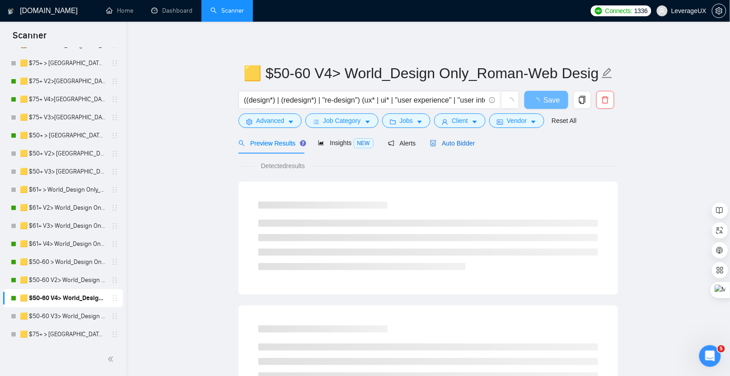
click at [450, 145] on span "Auto Bidder" at bounding box center [452, 143] width 45 height 7
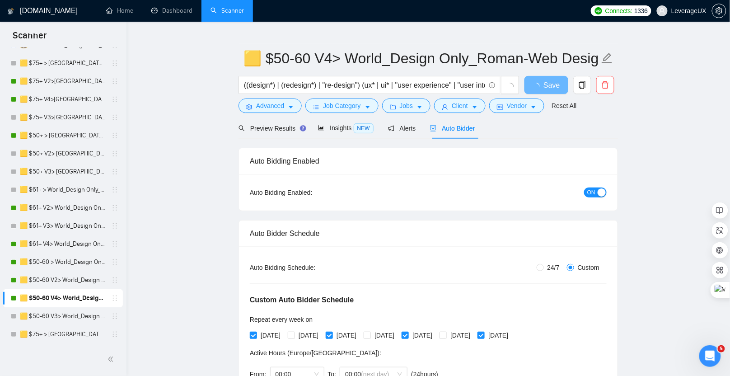
scroll to position [35, 0]
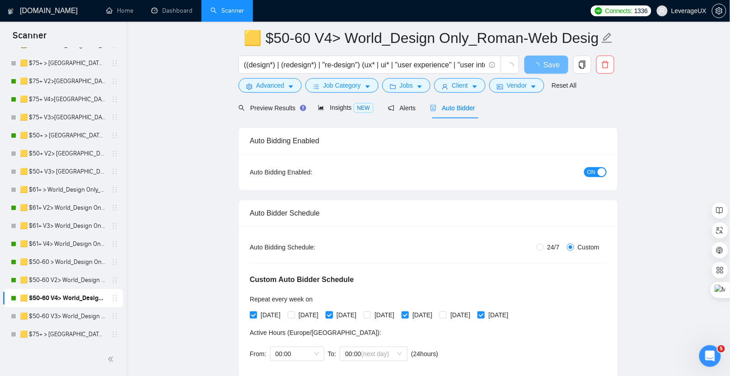
click at [339, 316] on label "[DATE]" at bounding box center [343, 315] width 34 height 10
click at [332, 316] on input "[DATE]" at bounding box center [329, 314] width 6 height 6
checkbox input "false"
click at [549, 69] on span "Save" at bounding box center [546, 64] width 16 height 11
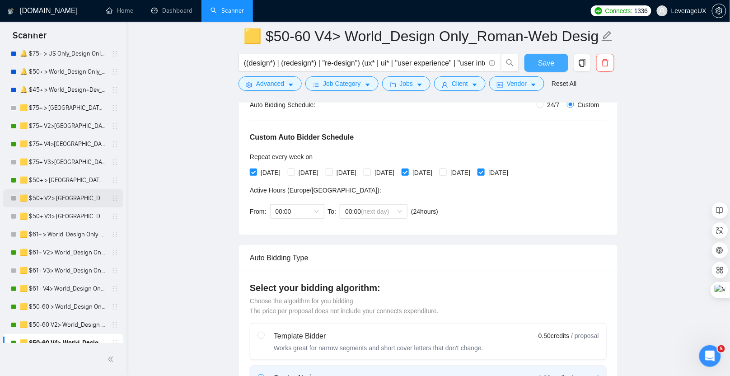
scroll to position [33, 0]
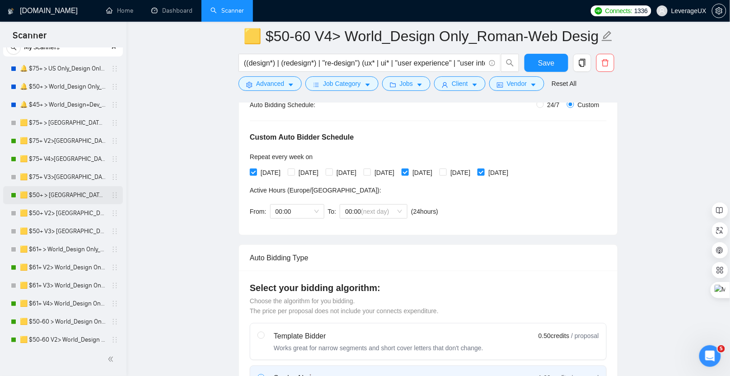
click at [59, 194] on link "🟨 $50+ > [GEOGRAPHIC_DATA]+[GEOGRAPHIC_DATA] Only_Tony-UX/UI_General" at bounding box center [63, 195] width 86 height 18
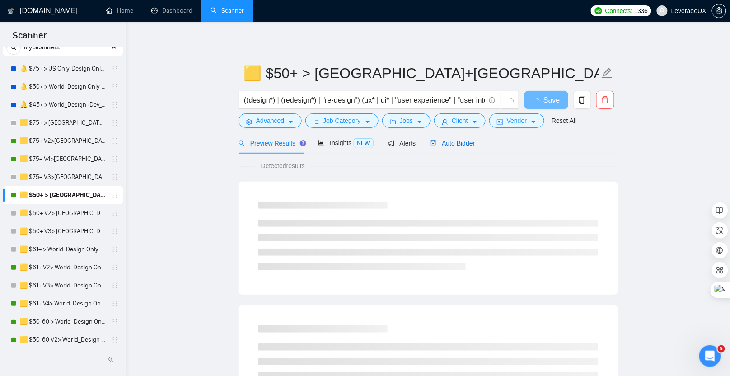
click at [456, 145] on span "Auto Bidder" at bounding box center [452, 143] width 45 height 7
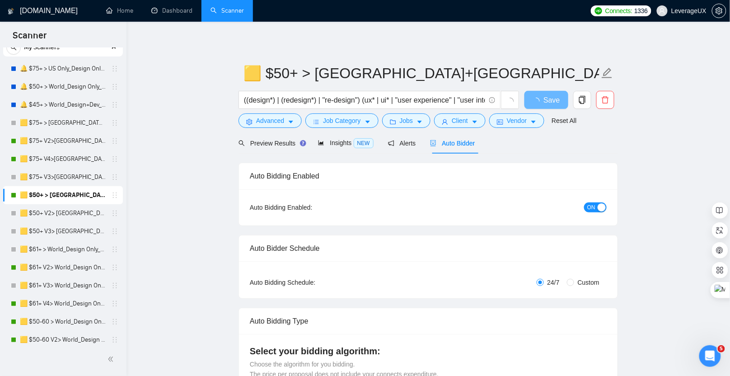
radio input "false"
radio input "true"
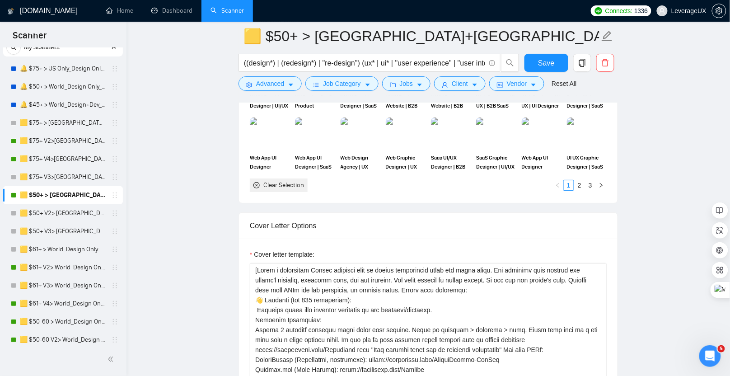
scroll to position [741, 0]
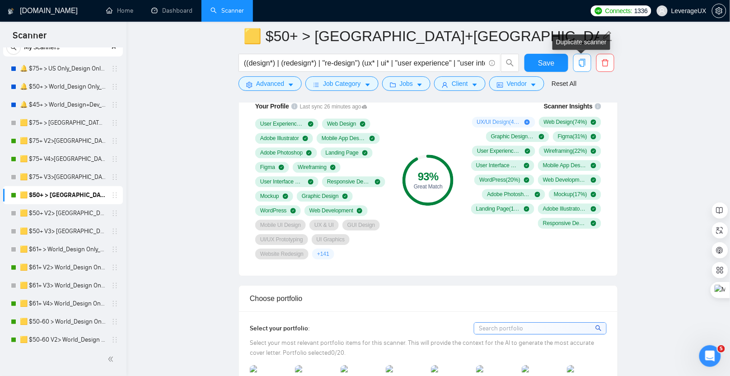
drag, startPoint x: 580, startPoint y: 67, endPoint x: 571, endPoint y: 74, distance: 11.7
click at [580, 67] on button "button" at bounding box center [582, 63] width 18 height 18
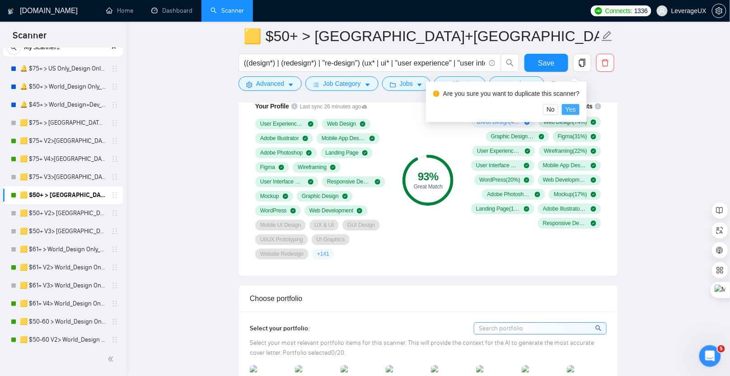
click at [574, 112] on span "Yes" at bounding box center [570, 109] width 10 height 10
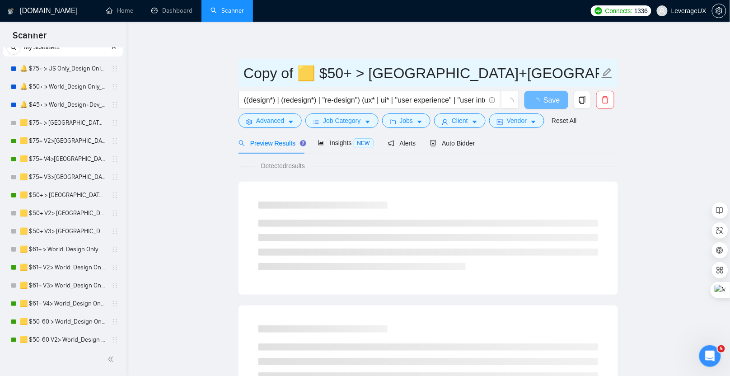
drag, startPoint x: 299, startPoint y: 75, endPoint x: 193, endPoint y: 76, distance: 105.7
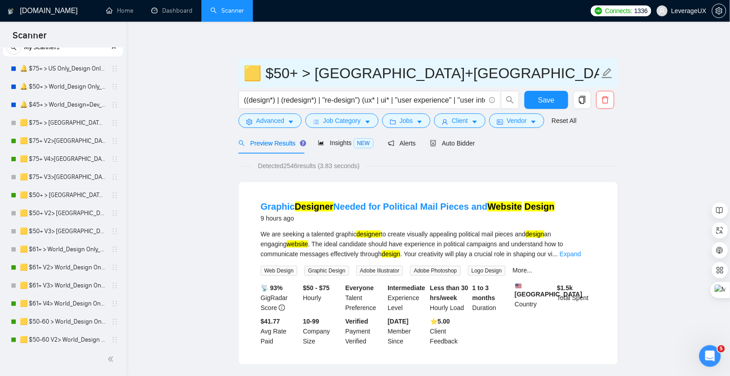
click at [302, 75] on input "🟨 $50+ > [GEOGRAPHIC_DATA]+[GEOGRAPHIC_DATA] Only_Tony-UX/UI_General" at bounding box center [421, 73] width 356 height 23
type input "🟨 $50+ V4> [GEOGRAPHIC_DATA]+[GEOGRAPHIC_DATA] Only_Tony-UX/UI_General"
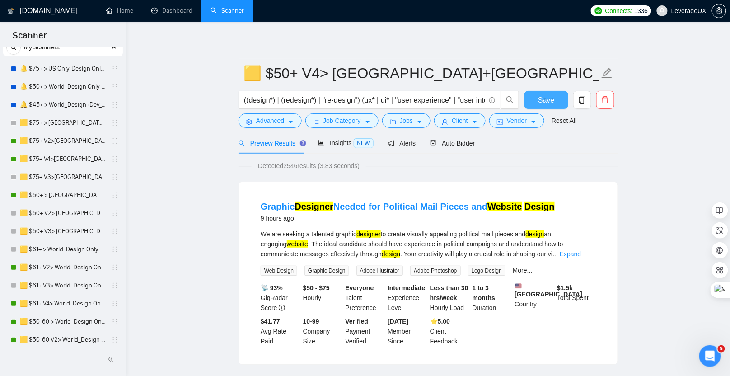
click at [537, 104] on button "Save" at bounding box center [546, 100] width 44 height 18
click at [463, 145] on span "Auto Bidder" at bounding box center [452, 143] width 45 height 7
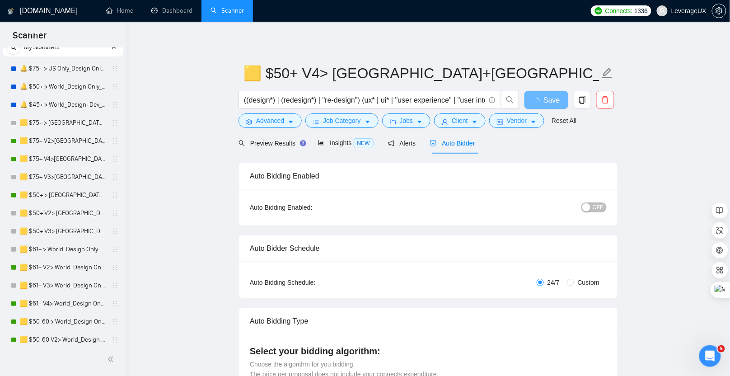
radio input "false"
radio input "true"
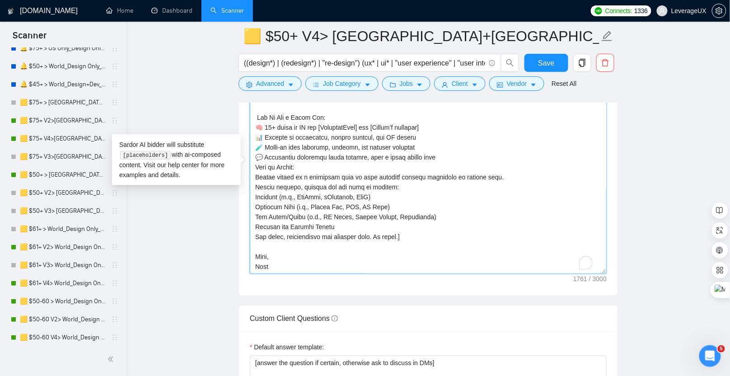
scroll to position [129, 0]
drag, startPoint x: 251, startPoint y: 204, endPoint x: 240, endPoint y: 141, distance: 63.8
click at [378, 225] on textarea "Cover letter template:" at bounding box center [428, 171] width 357 height 203
drag, startPoint x: 380, startPoint y: 208, endPoint x: 267, endPoint y: 99, distance: 156.2
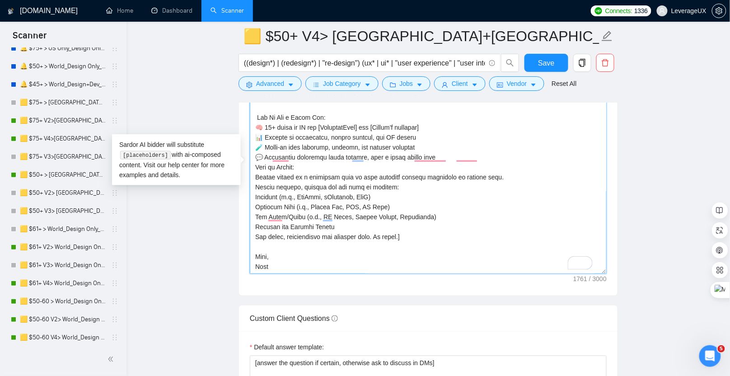
click at [252, 90] on div "🟨 $50+ V4> US+Canada_Design Only_Tony-UX/UI_General ((design*) | (redesign*) | …" at bounding box center [427, 100] width 379 height 2610
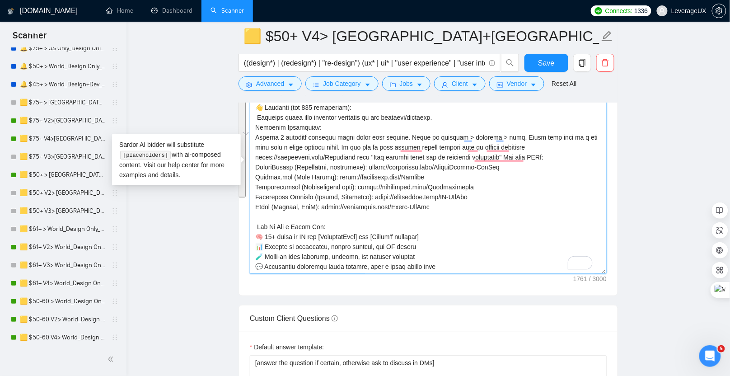
click at [299, 168] on textarea "Cover letter template:" at bounding box center [428, 171] width 357 height 203
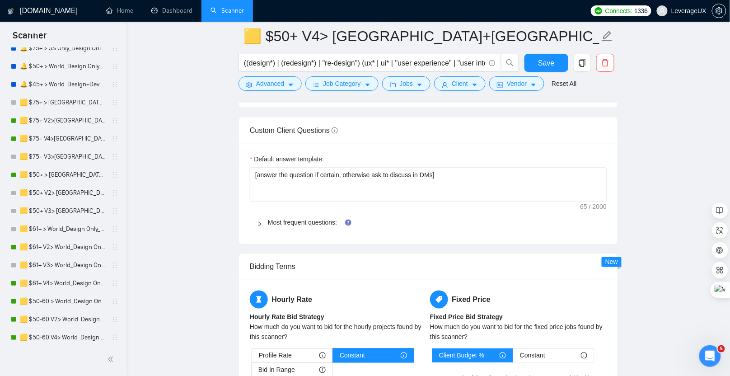
scroll to position [1648, 0]
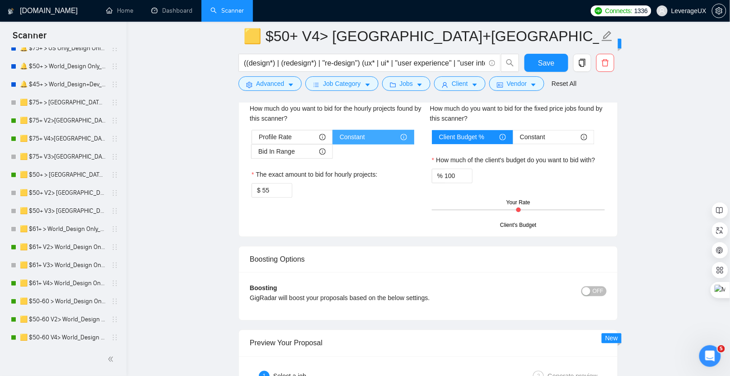
drag, startPoint x: 254, startPoint y: 283, endPoint x: 363, endPoint y: 134, distance: 184.9
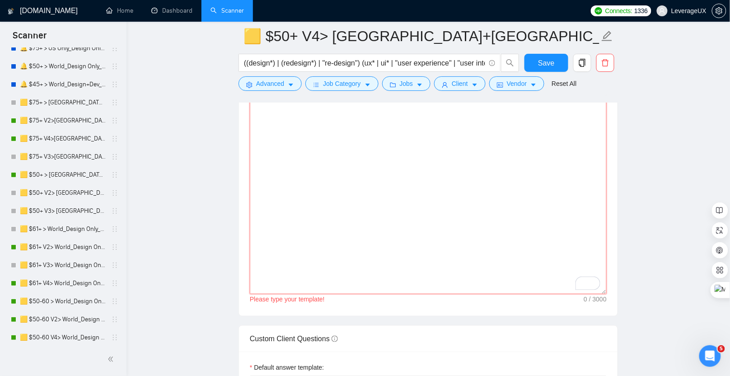
scroll to position [0, 0]
paste textarea "🌍 UX first, pretty second - because “looks nice” is cute, but “users finished t…"
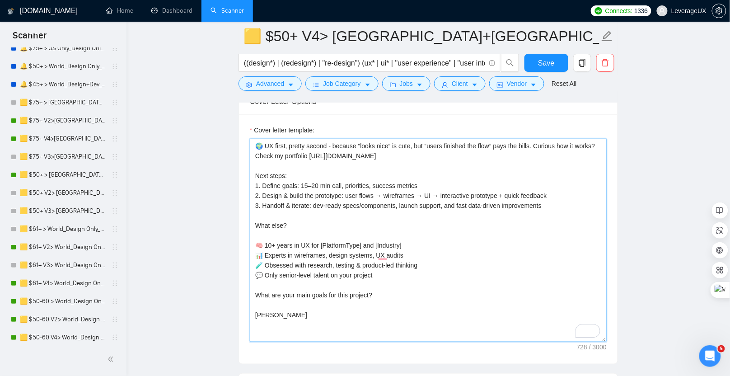
scroll to position [1158, 0]
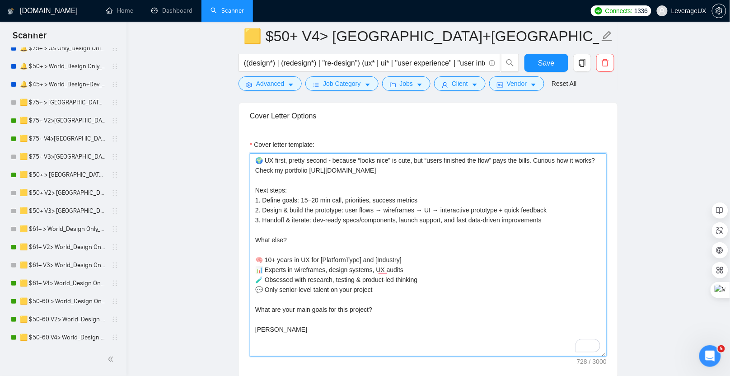
click at [251, 154] on div "Cover Letter Options Cover letter template: 🌍 UX first, pretty second - because…" at bounding box center [427, 241] width 379 height 276
type textarea "🌍 UX first, pretty second - because “looks nice” is cute, but “users finished t…"
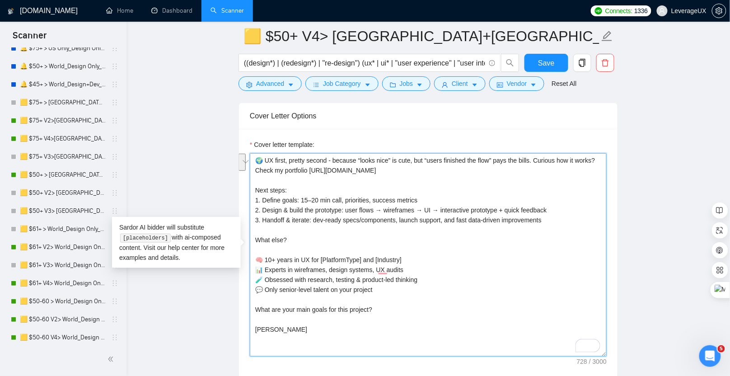
click at [481, 187] on textarea "🌍 UX first, pretty second - because “looks nice” is cute, but “users finished t…" at bounding box center [428, 254] width 357 height 203
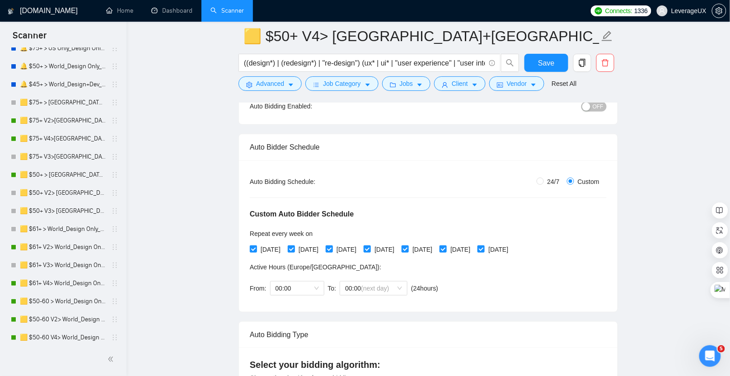
scroll to position [186, 0]
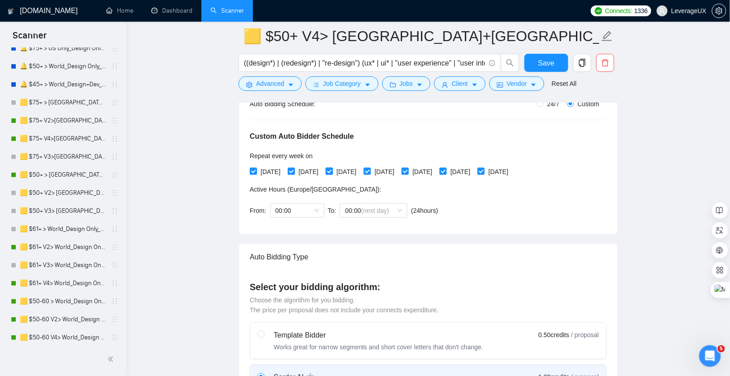
click at [332, 171] on input "[DATE]" at bounding box center [329, 171] width 6 height 6
checkbox input "false"
click at [446, 171] on input "[DATE]" at bounding box center [442, 171] width 6 height 6
checkbox input "false"
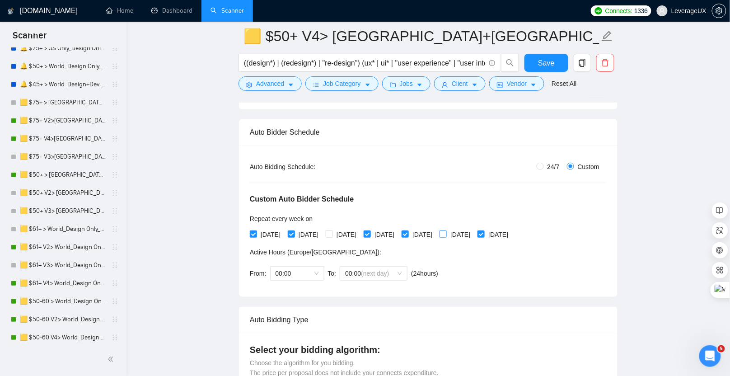
scroll to position [91, 0]
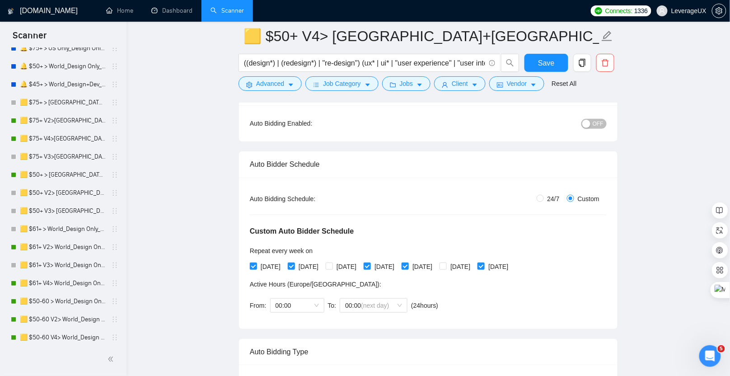
click at [598, 125] on span "OFF" at bounding box center [598, 124] width 11 height 10
click at [548, 56] on button "Save" at bounding box center [546, 63] width 44 height 18
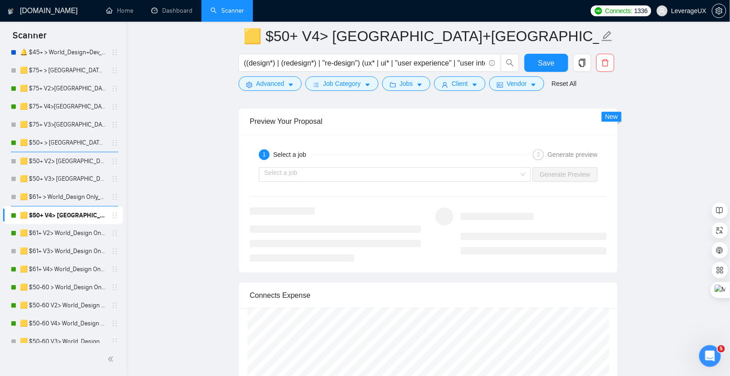
scroll to position [1833, 0]
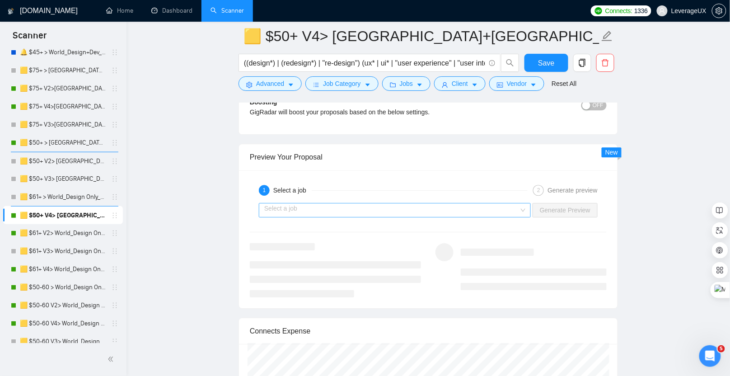
click at [380, 203] on input "search" at bounding box center [391, 210] width 255 height 14
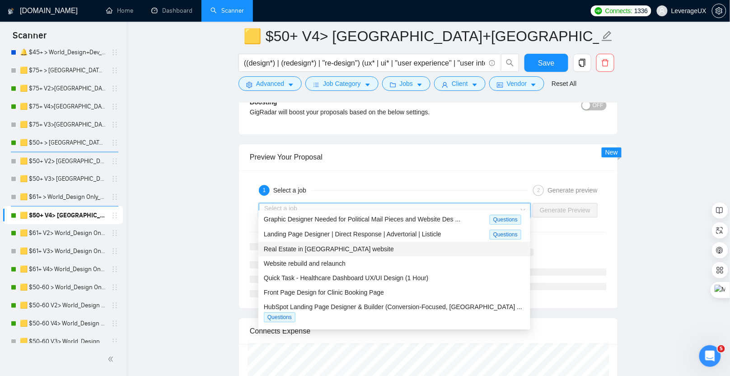
click at [323, 250] on span "Real Estate in Rio website" at bounding box center [329, 248] width 130 height 7
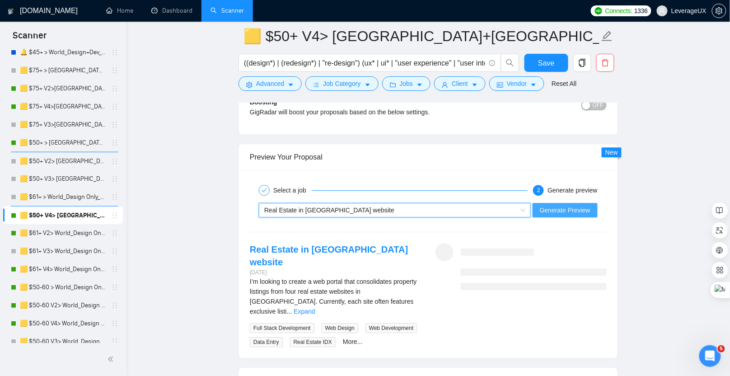
click at [562, 205] on span "Generate Preview" at bounding box center [565, 210] width 51 height 10
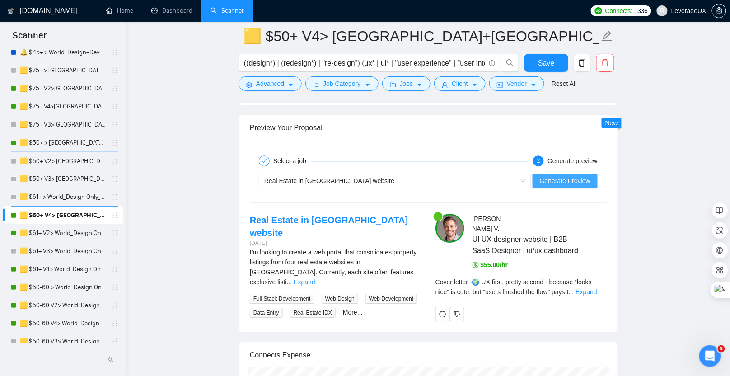
scroll to position [1864, 0]
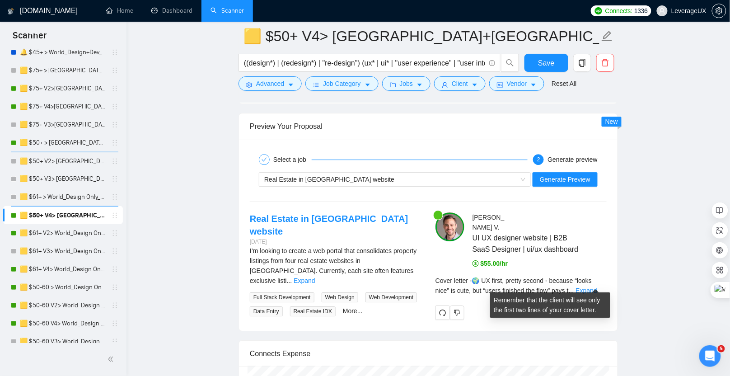
drag, startPoint x: 594, startPoint y: 280, endPoint x: 575, endPoint y: 256, distance: 31.2
click at [594, 287] on link "Expand" at bounding box center [586, 290] width 21 height 7
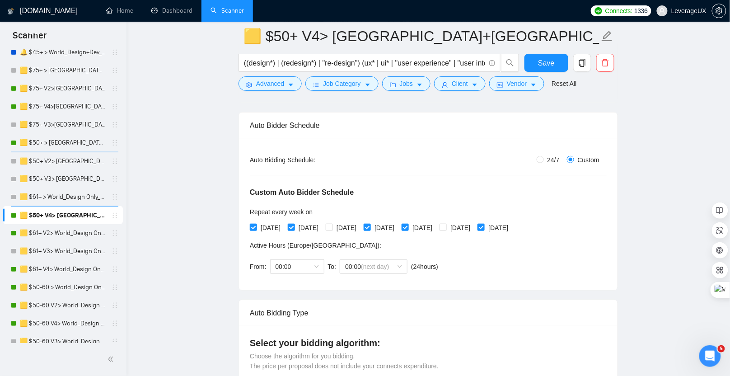
scroll to position [128, 0]
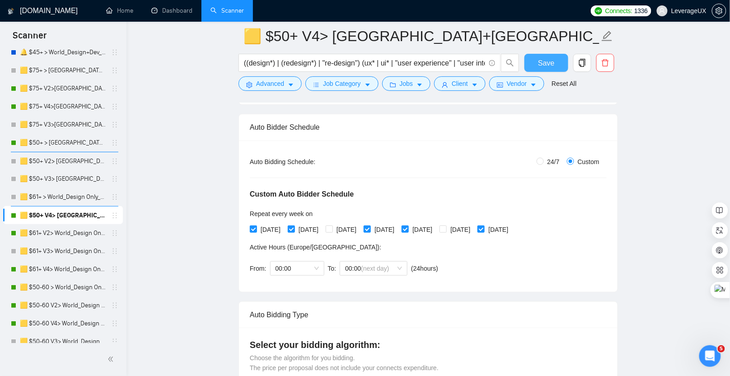
click at [553, 61] on span "Save" at bounding box center [546, 62] width 16 height 11
click at [68, 145] on link "🟨 $50+ > [GEOGRAPHIC_DATA]+[GEOGRAPHIC_DATA] Only_Tony-UX/UI_General" at bounding box center [63, 143] width 86 height 18
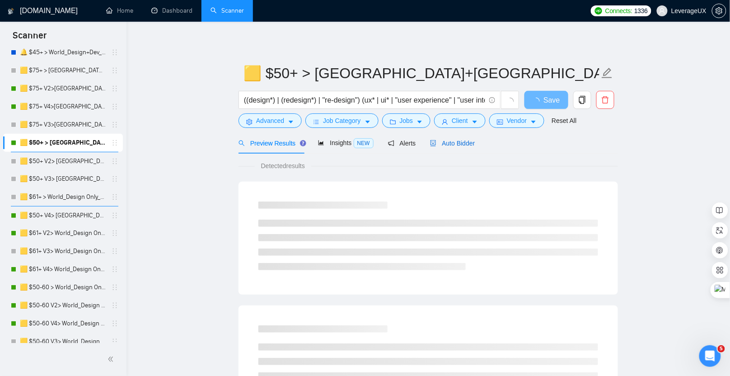
click at [466, 140] on span "Auto Bidder" at bounding box center [452, 143] width 45 height 7
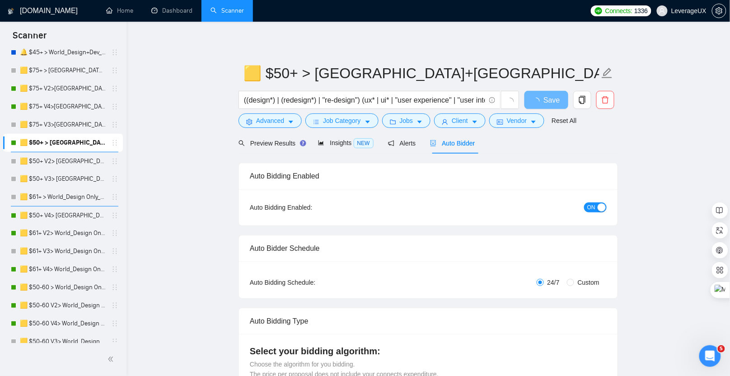
radio input "false"
radio input "true"
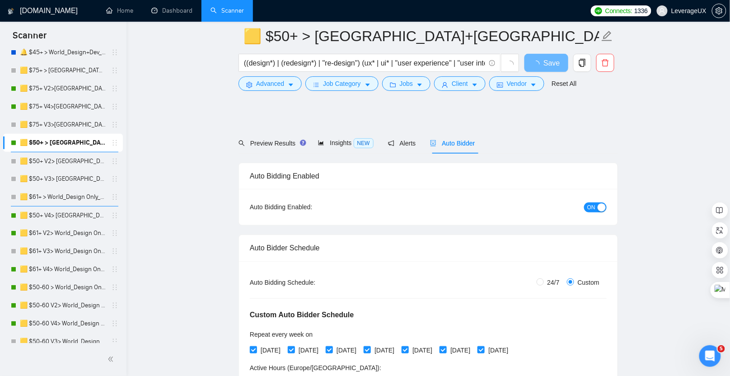
scroll to position [157, 0]
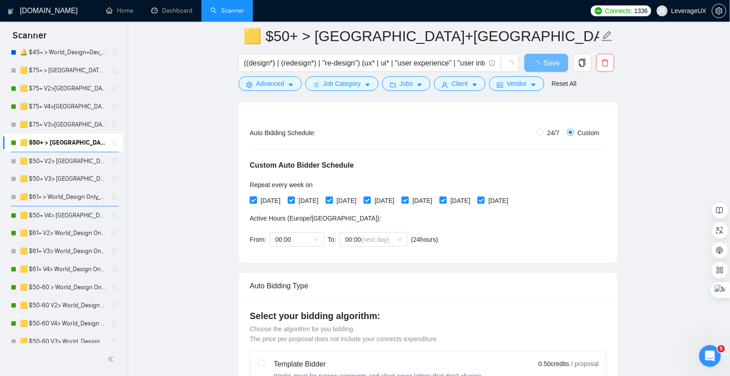
click at [250, 196] on input "[DATE]" at bounding box center [253, 199] width 6 height 6
checkbox input "false"
click at [292, 199] on input "[DATE]" at bounding box center [291, 199] width 6 height 6
checkbox input "false"
click at [370, 197] on input "[DATE]" at bounding box center [367, 199] width 6 height 6
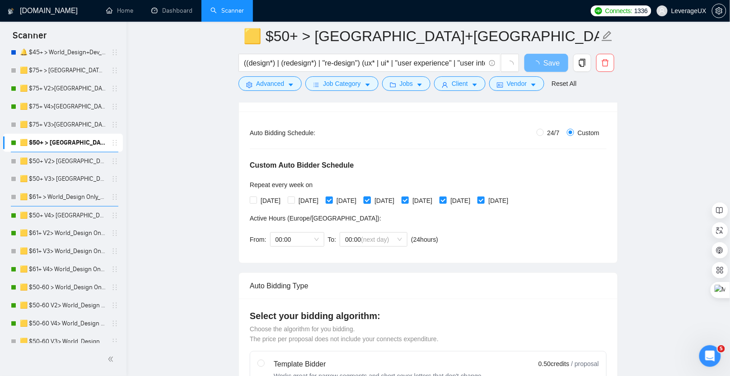
checkbox input "false"
click at [408, 198] on input "[DATE]" at bounding box center [405, 199] width 6 height 6
checkbox input "false"
click at [484, 200] on input "[DATE]" at bounding box center [480, 199] width 6 height 6
checkbox input "false"
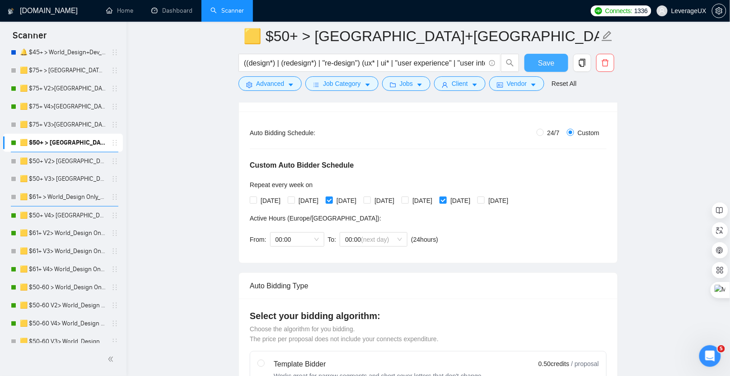
click at [542, 59] on span "Save" at bounding box center [546, 62] width 16 height 11
click at [61, 215] on link "🟨 $50+ V4> [GEOGRAPHIC_DATA]+[GEOGRAPHIC_DATA] Only_Tony-UX/UI_General" at bounding box center [63, 215] width 86 height 18
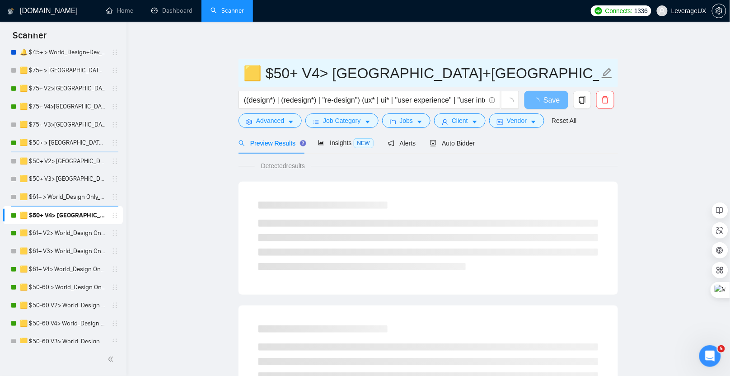
drag, startPoint x: 297, startPoint y: 75, endPoint x: 311, endPoint y: 76, distance: 13.7
click at [318, 78] on input "🟨 $50+ V4> [GEOGRAPHIC_DATA]+[GEOGRAPHIC_DATA] Only_Tony-UX/UI_General" at bounding box center [421, 73] width 356 height 23
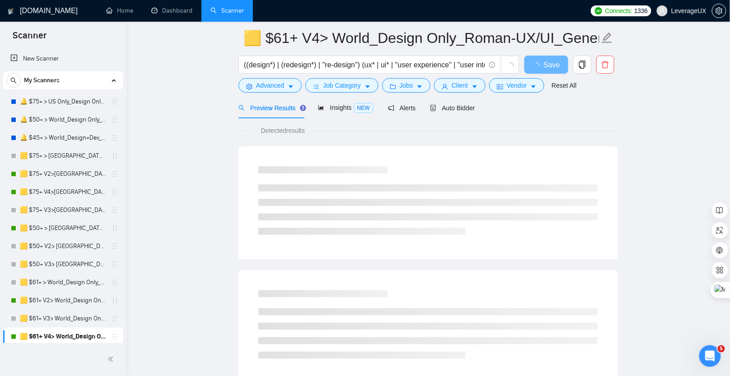
scroll to position [37, 0]
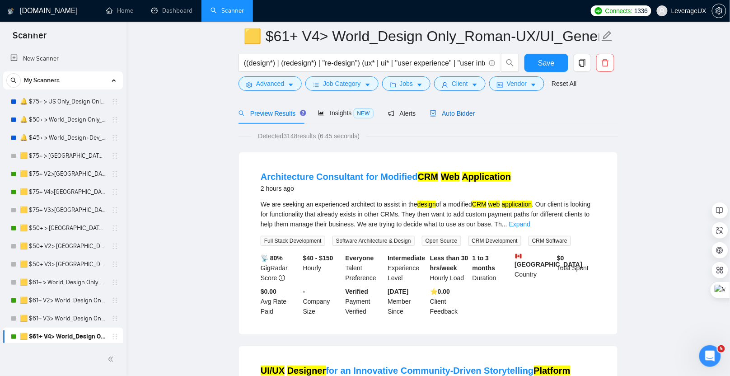
click at [473, 112] on span "Auto Bidder" at bounding box center [452, 113] width 45 height 7
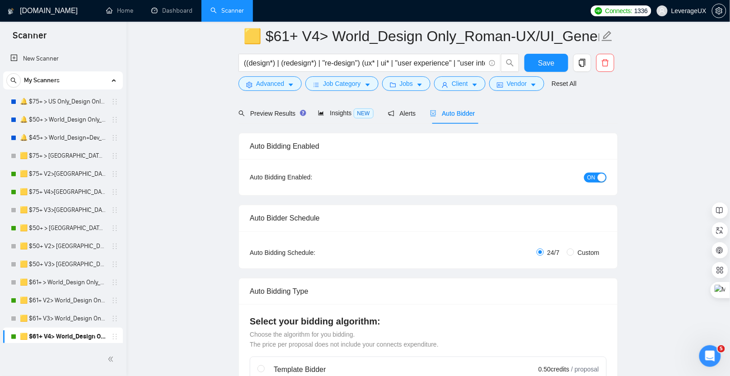
radio input "false"
radio input "true"
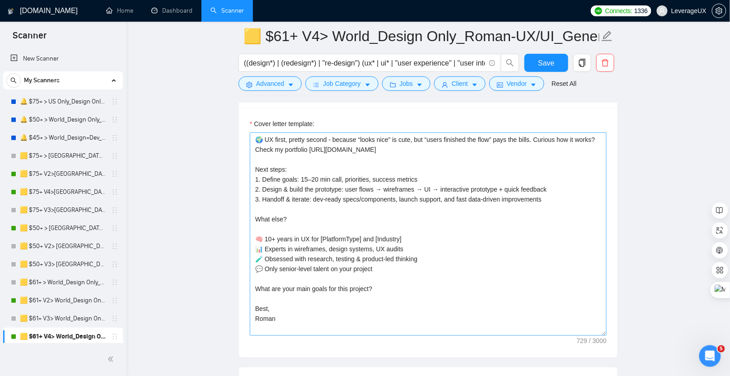
scroll to position [1179, 0]
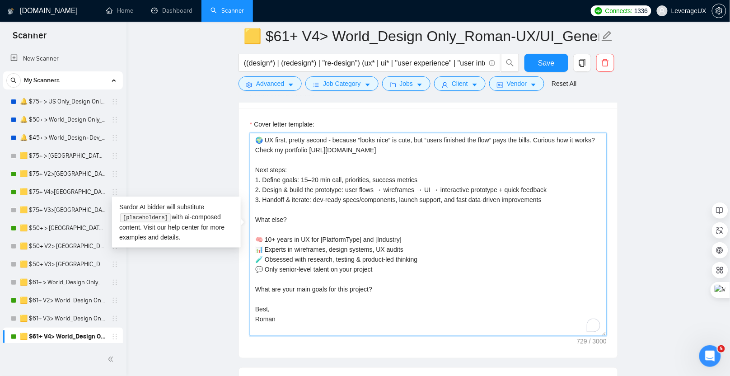
drag, startPoint x: 254, startPoint y: 134, endPoint x: 306, endPoint y: 289, distance: 163.4
click at [294, 315] on textarea "🌍 UX first, pretty second - because “looks nice” is cute, but “users finished t…" at bounding box center [428, 234] width 357 height 203
